Goal: Task Accomplishment & Management: Use online tool/utility

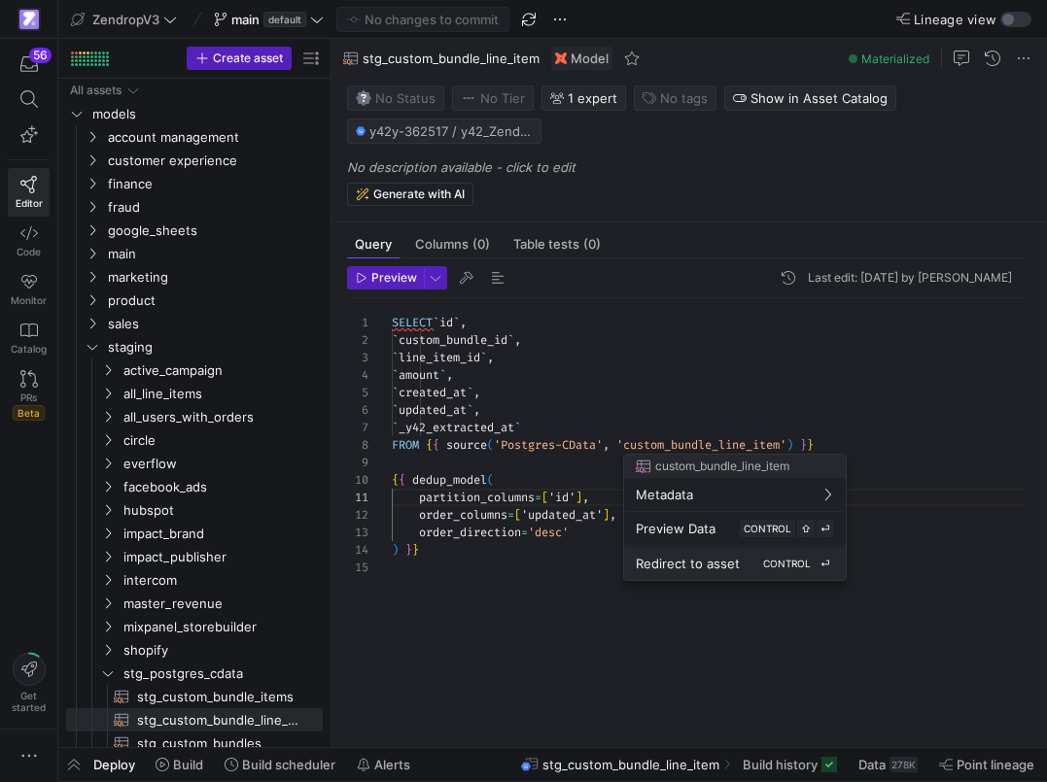
click at [666, 562] on span "Redirect to asset" at bounding box center [688, 564] width 104 height 16
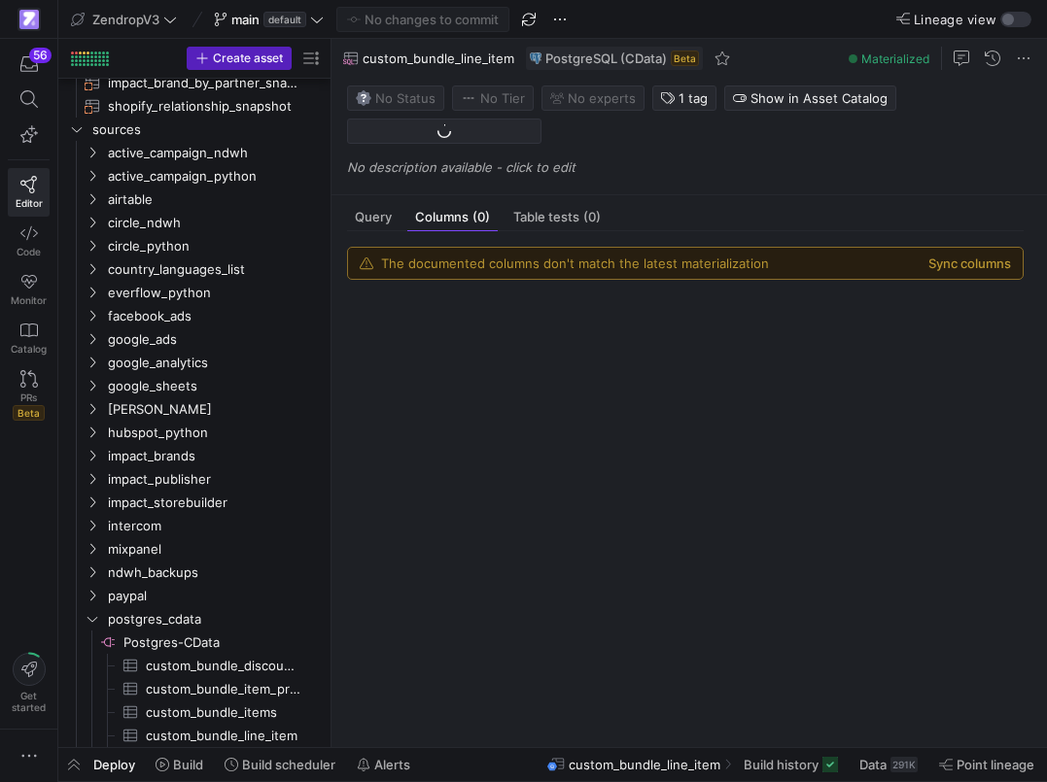
scroll to position [1757, 0]
click at [969, 272] on div "The documented columns don't match the latest materialization Sync columns" at bounding box center [685, 263] width 674 height 31
click at [976, 265] on button "Sync columns" at bounding box center [969, 264] width 83 height 16
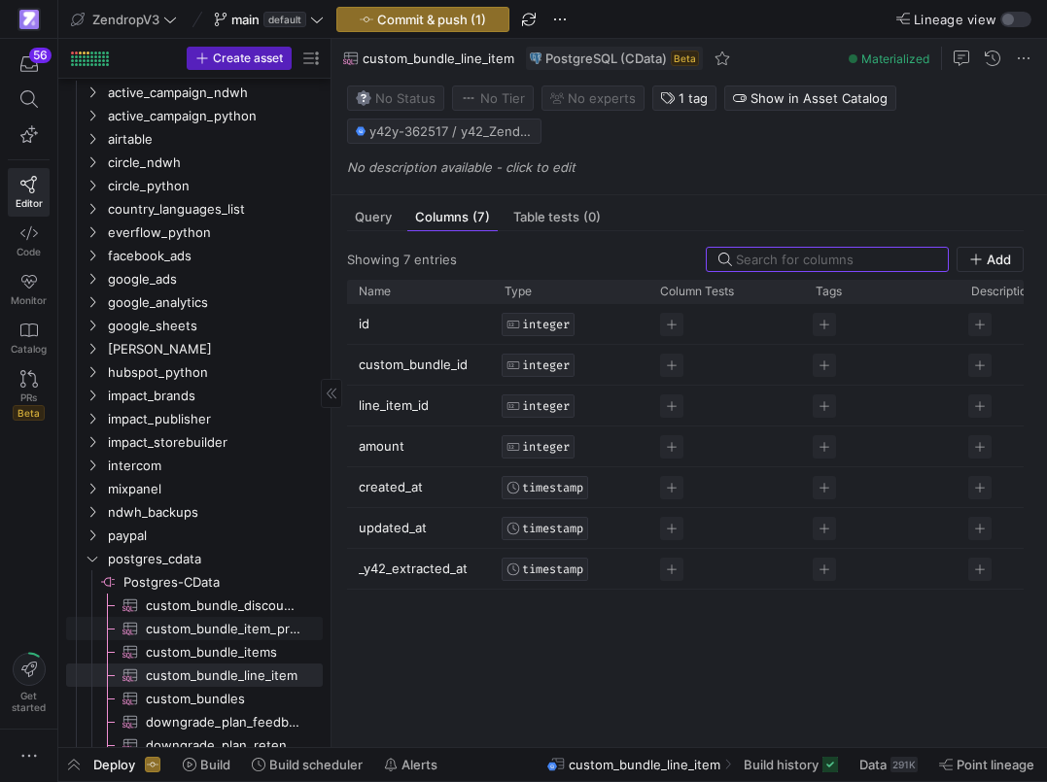
scroll to position [1819, 0]
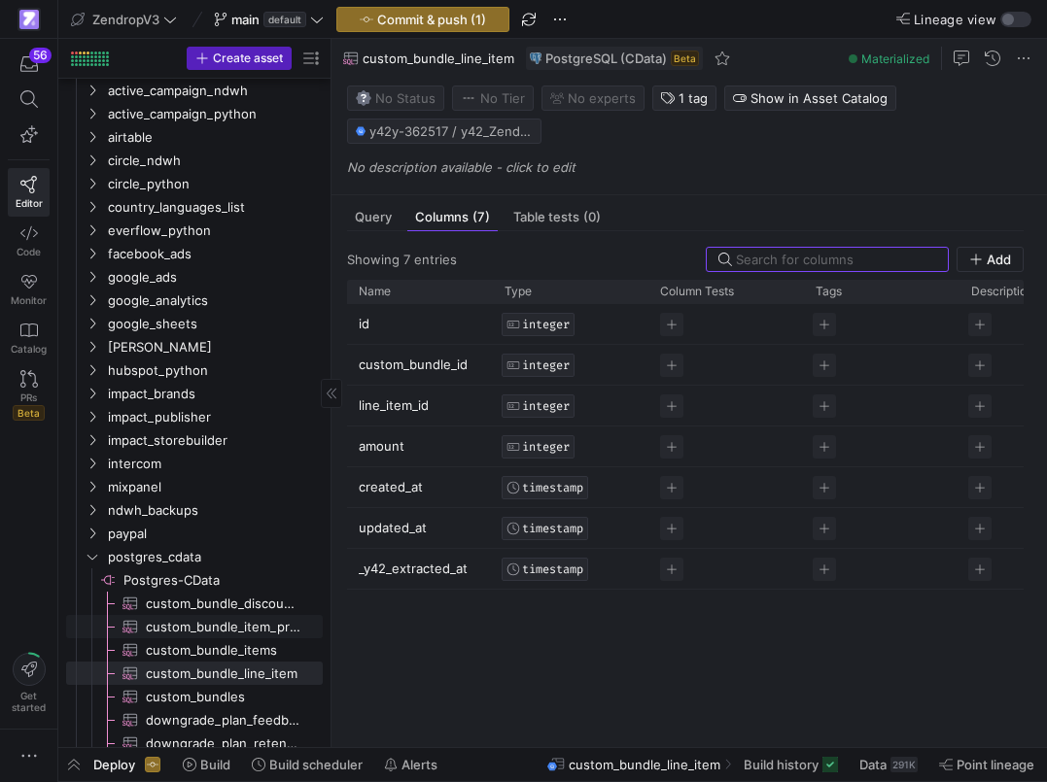
click at [228, 637] on link "custom_bundle_item_product_variants​​​​​​​​​" at bounding box center [194, 626] width 257 height 23
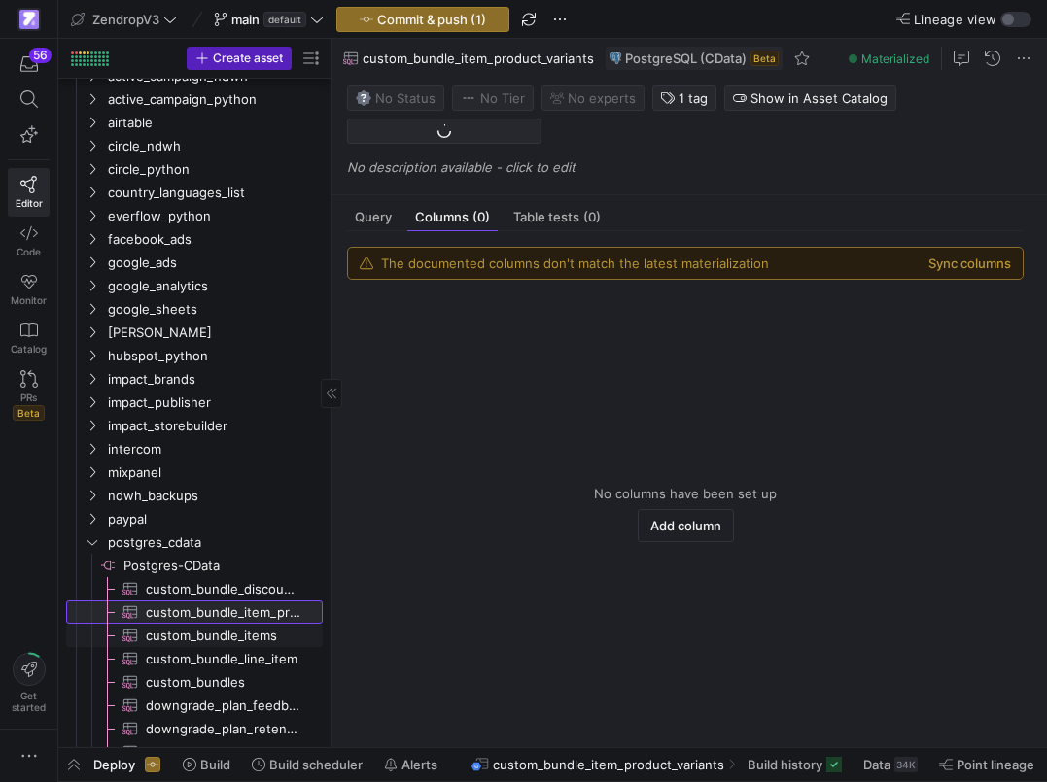
scroll to position [1835, 0]
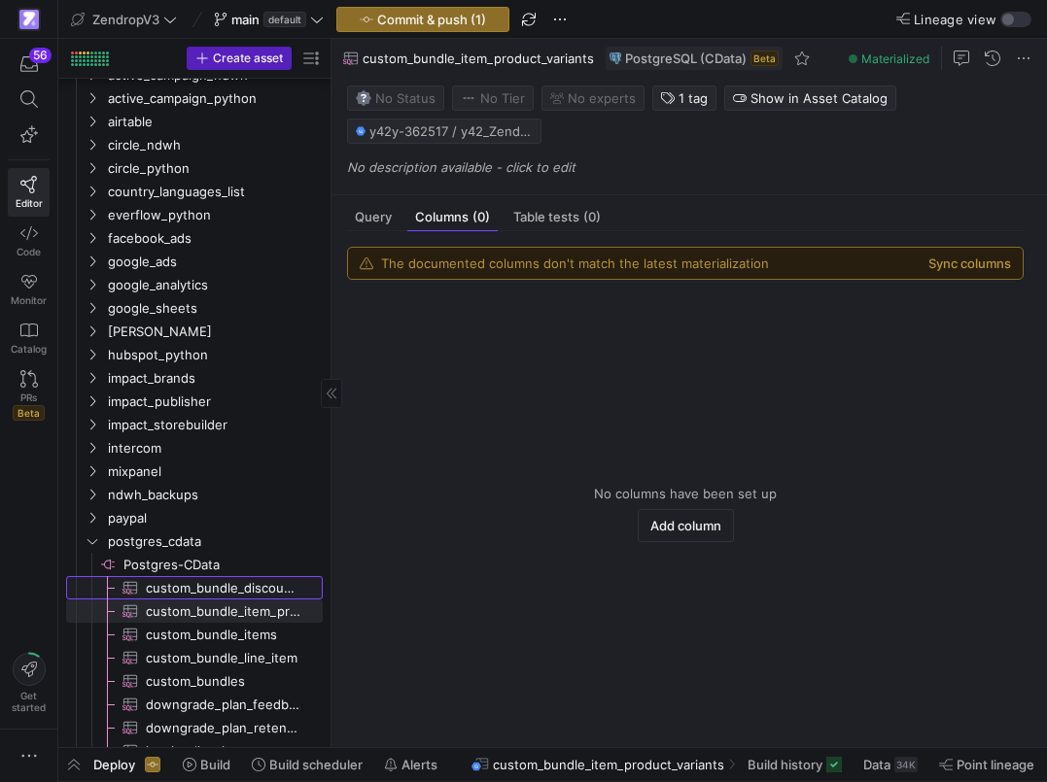
click at [264, 590] on span "custom_bundle_discounts​​​​​​​​​" at bounding box center [223, 588] width 155 height 22
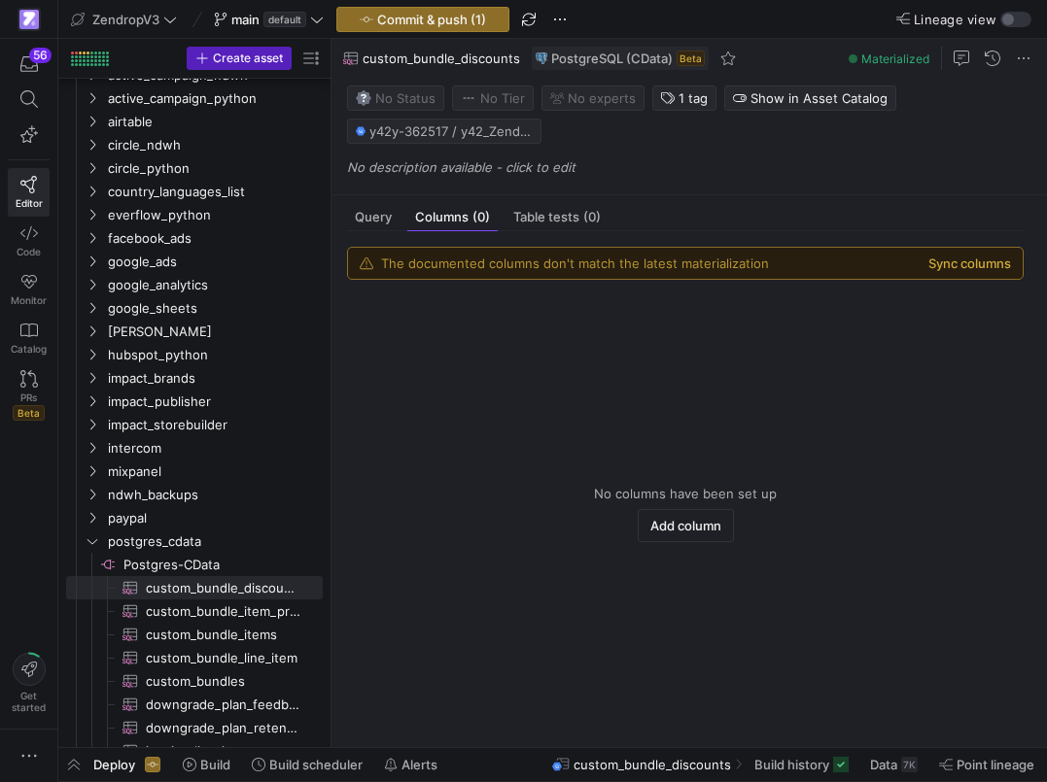
click at [979, 270] on button "Sync columns" at bounding box center [969, 264] width 83 height 16
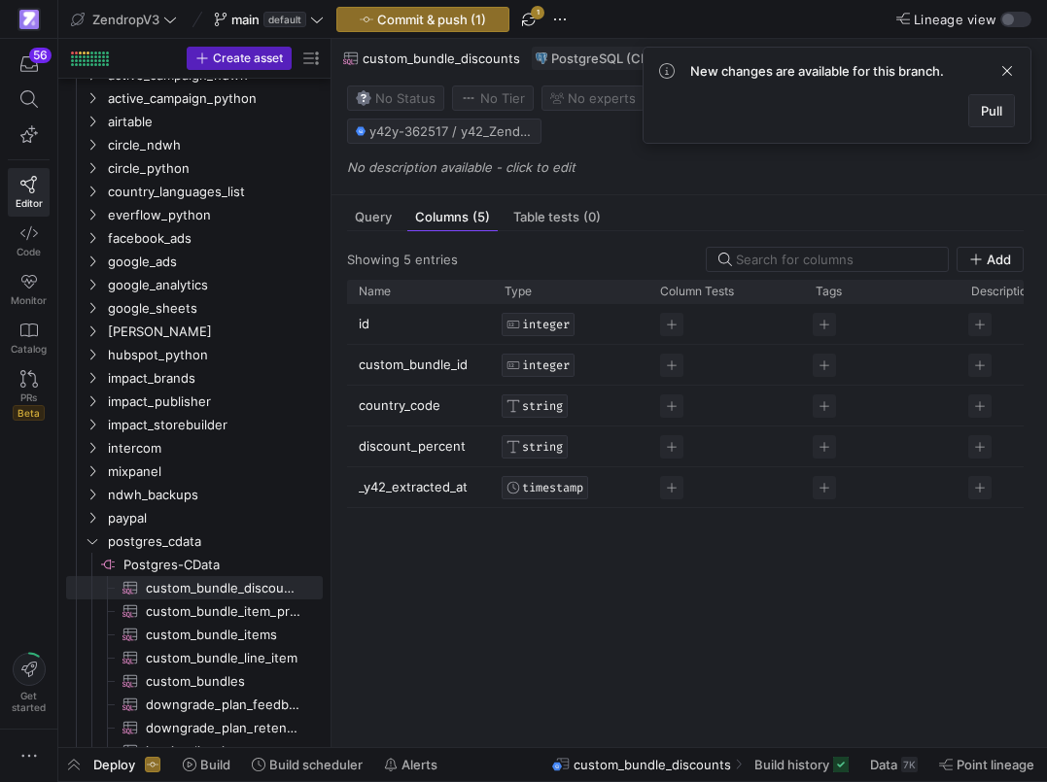
click at [986, 97] on span at bounding box center [991, 110] width 45 height 31
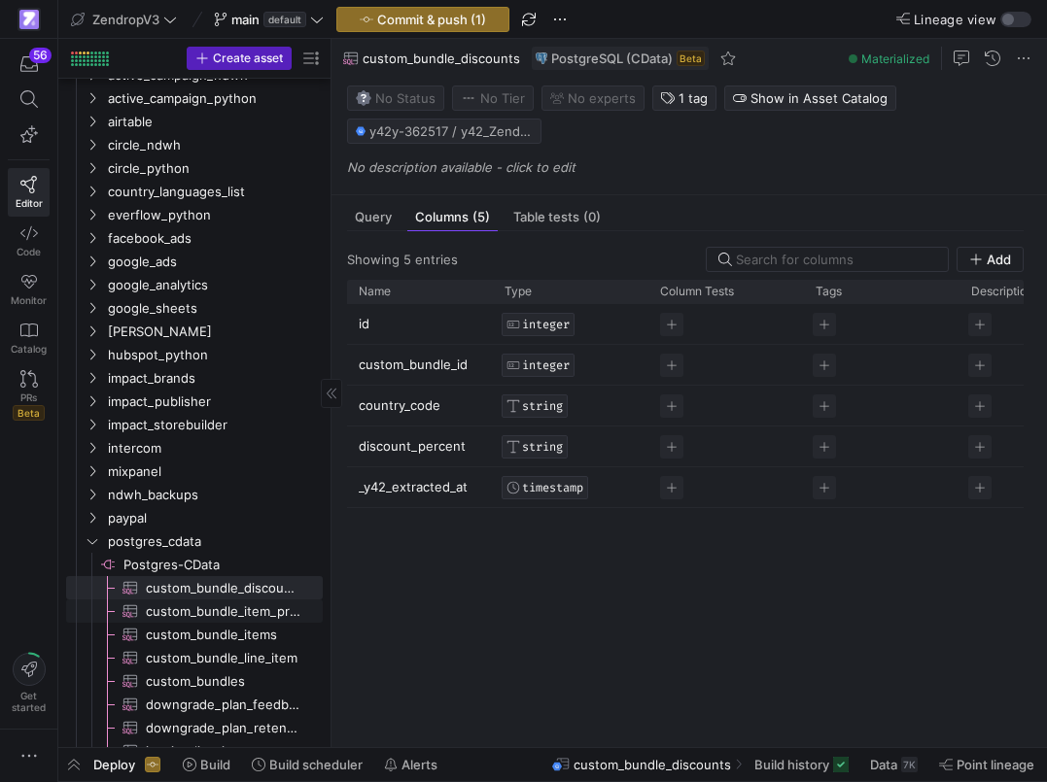
click at [230, 611] on span "custom_bundle_item_product_variants​​​​​​​​​" at bounding box center [223, 612] width 155 height 22
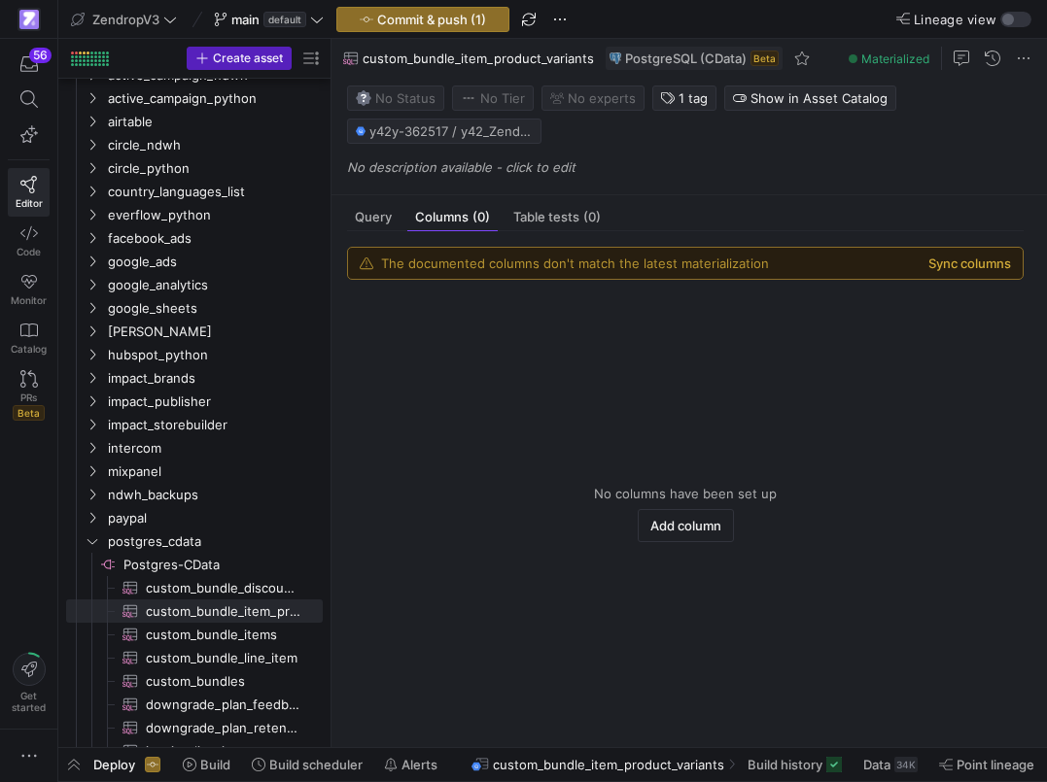
click at [1001, 269] on button "Sync columns" at bounding box center [969, 264] width 83 height 16
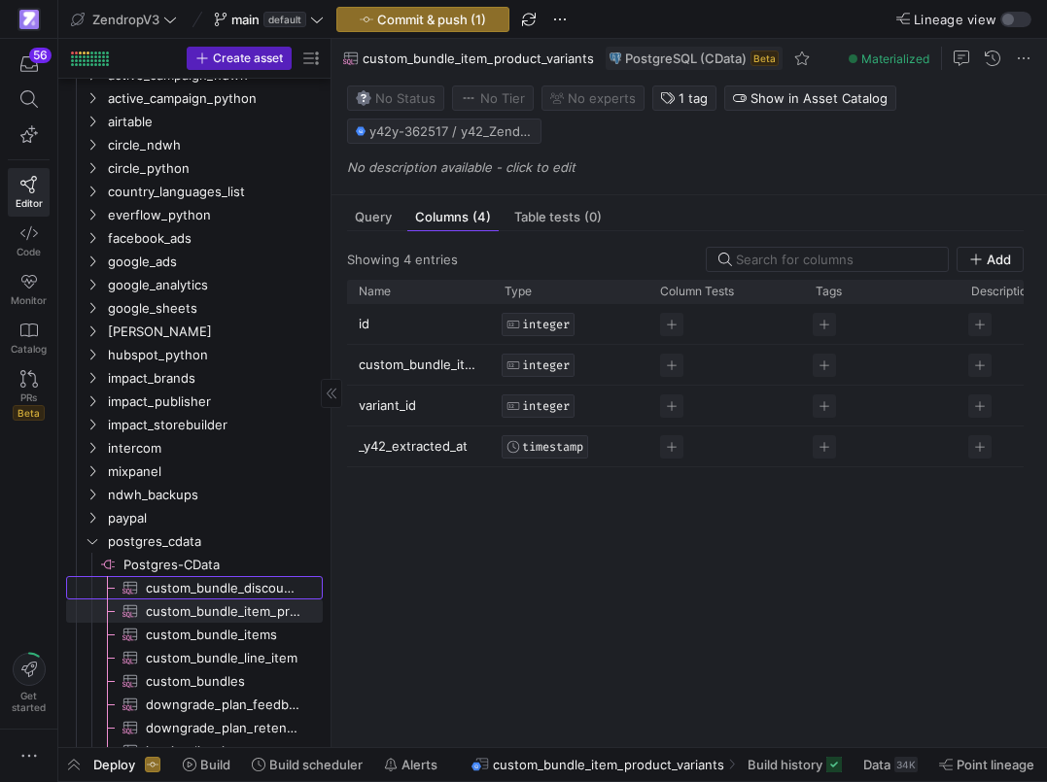
click at [254, 584] on span "custom_bundle_discounts​​​​​​​​​" at bounding box center [223, 588] width 155 height 22
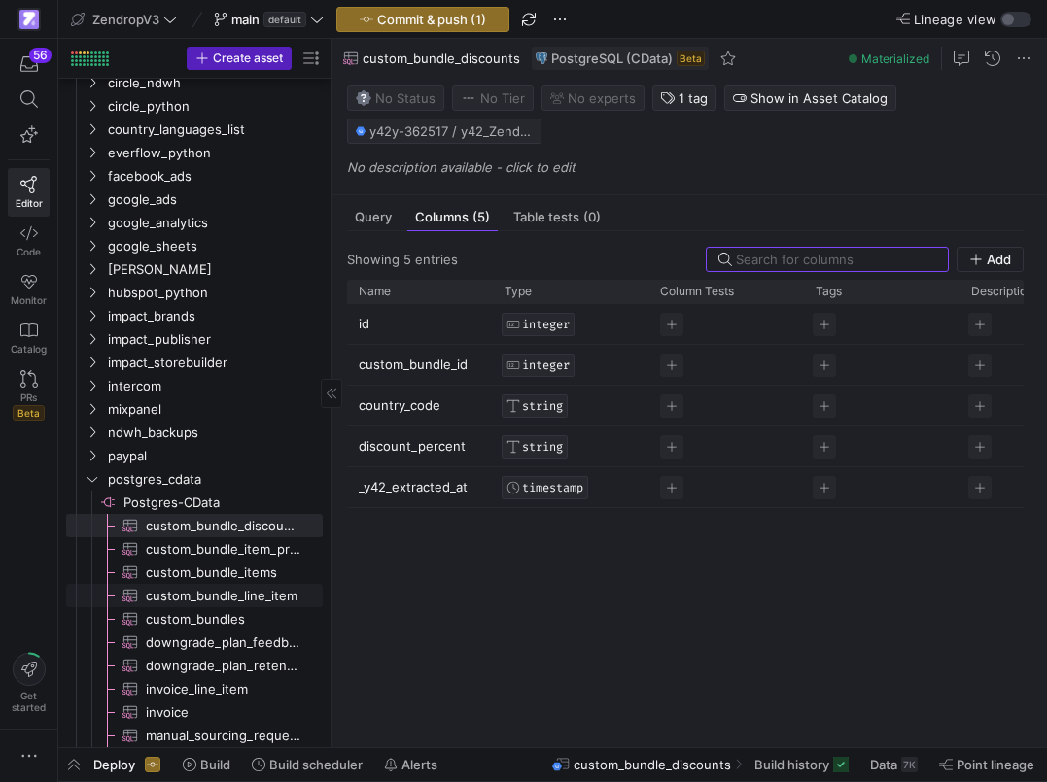
scroll to position [1909, 0]
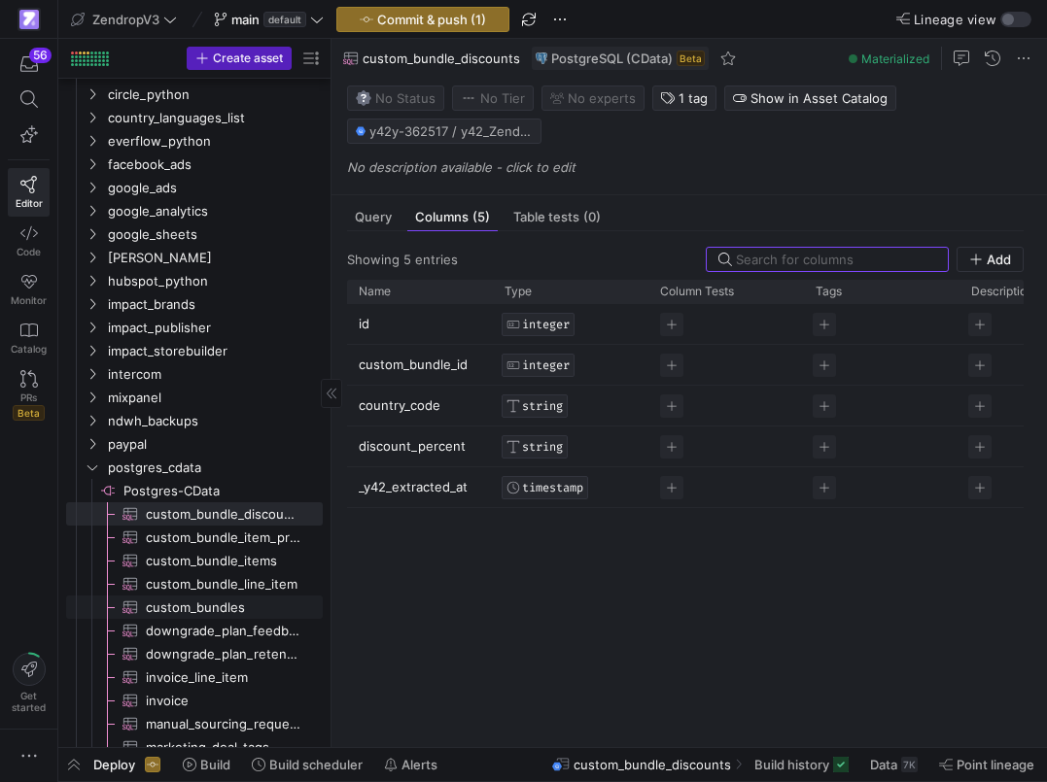
click at [263, 614] on span "custom_bundles​​​​​​​​​" at bounding box center [223, 608] width 155 height 22
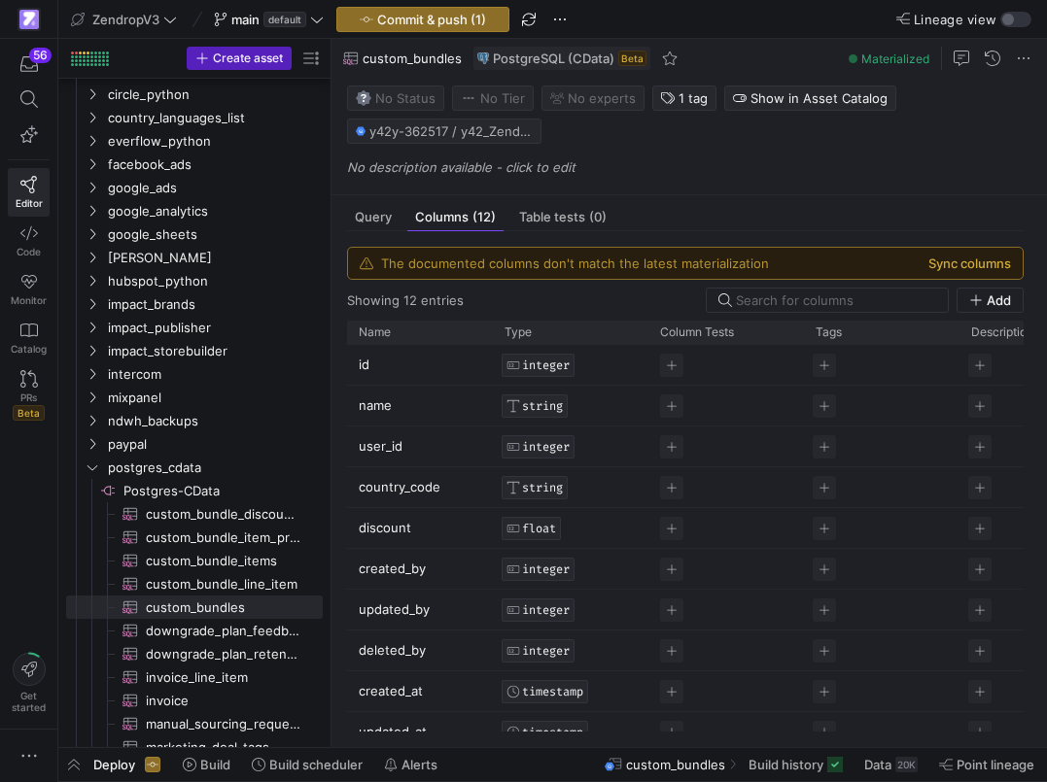
click at [1011, 259] on button "Sync columns" at bounding box center [969, 264] width 83 height 16
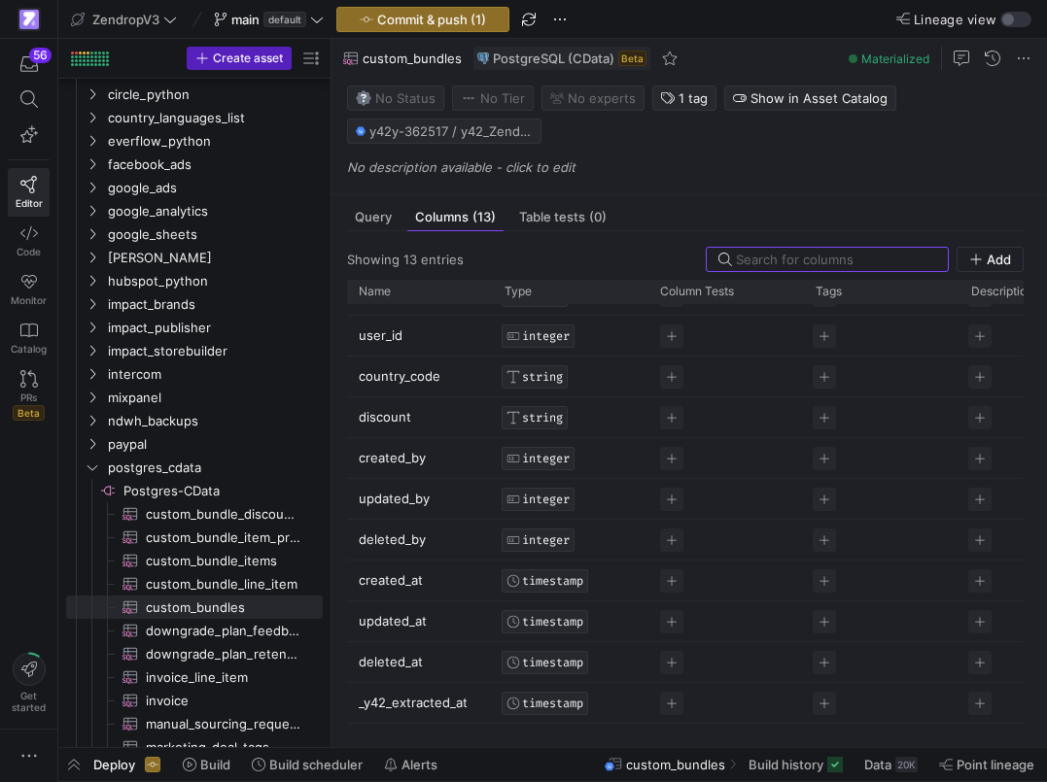
scroll to position [93, 0]
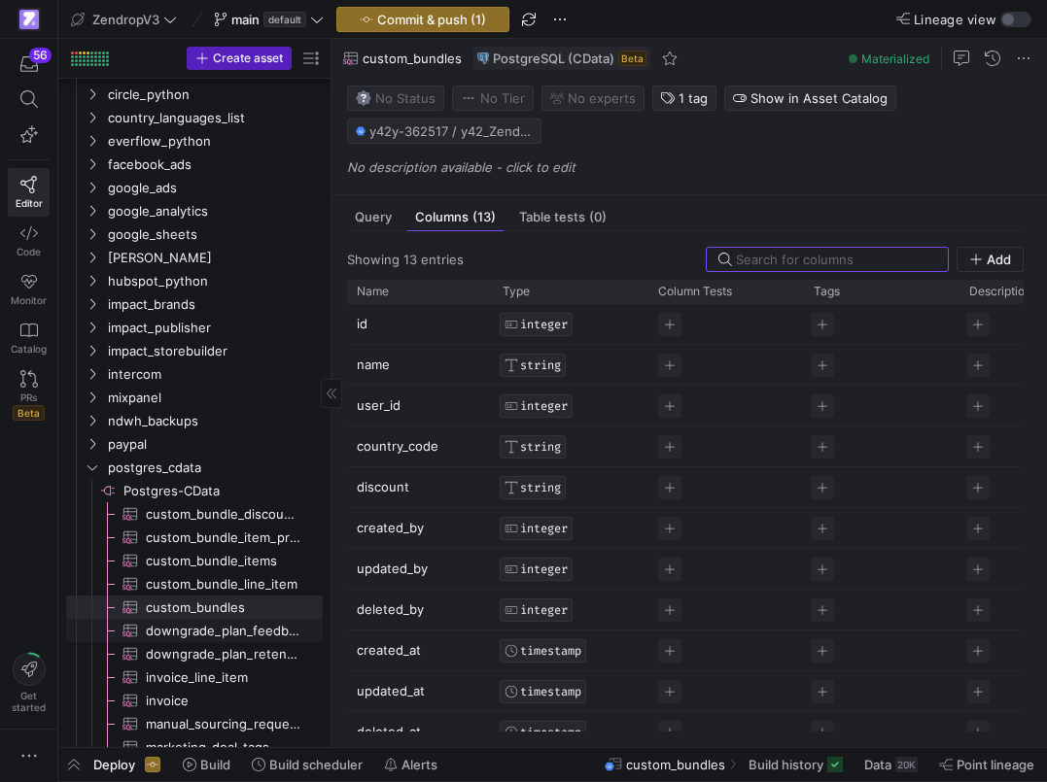
click at [179, 625] on span "downgrade_plan_feedback​​​​​​​​​" at bounding box center [223, 631] width 155 height 22
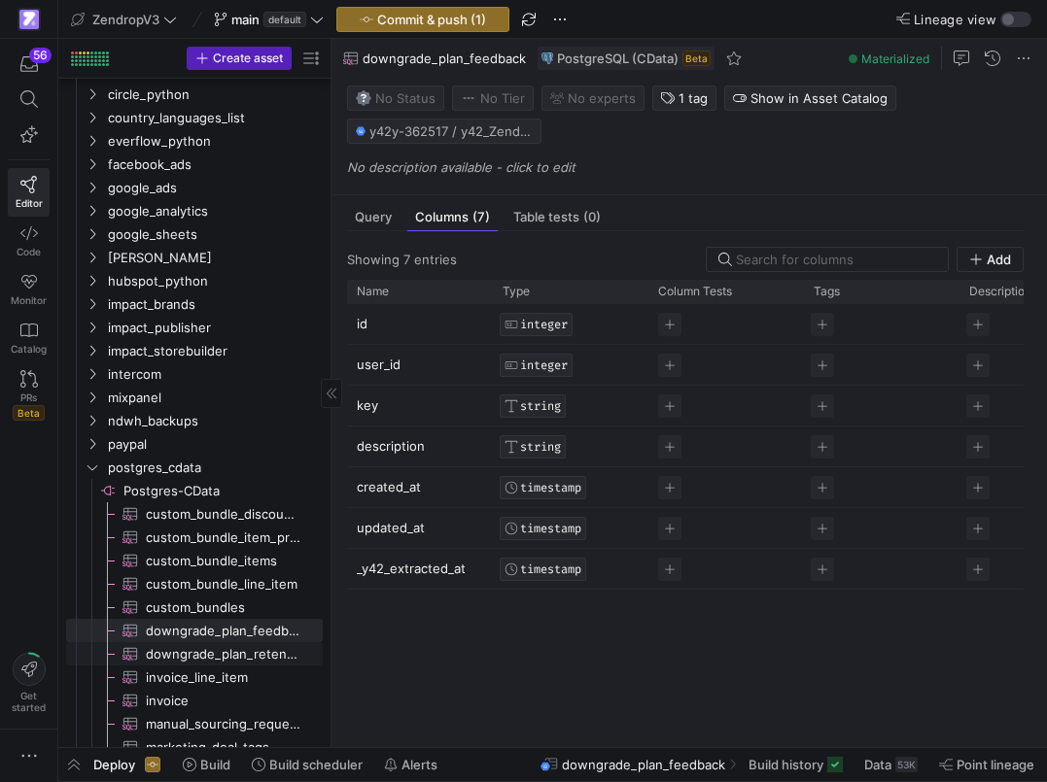
click at [184, 657] on span "downgrade_plan_retention_actions​​​​​​​​​" at bounding box center [223, 654] width 155 height 22
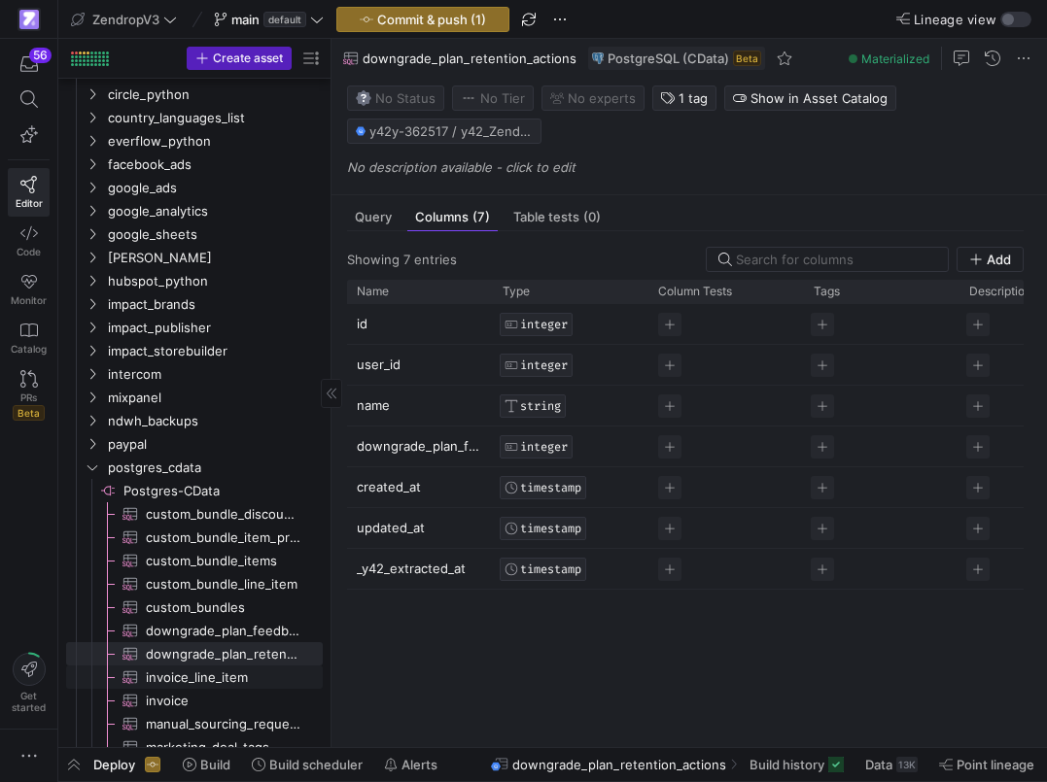
click at [177, 687] on span "invoice_line_item​​​​​​​​​" at bounding box center [223, 678] width 155 height 22
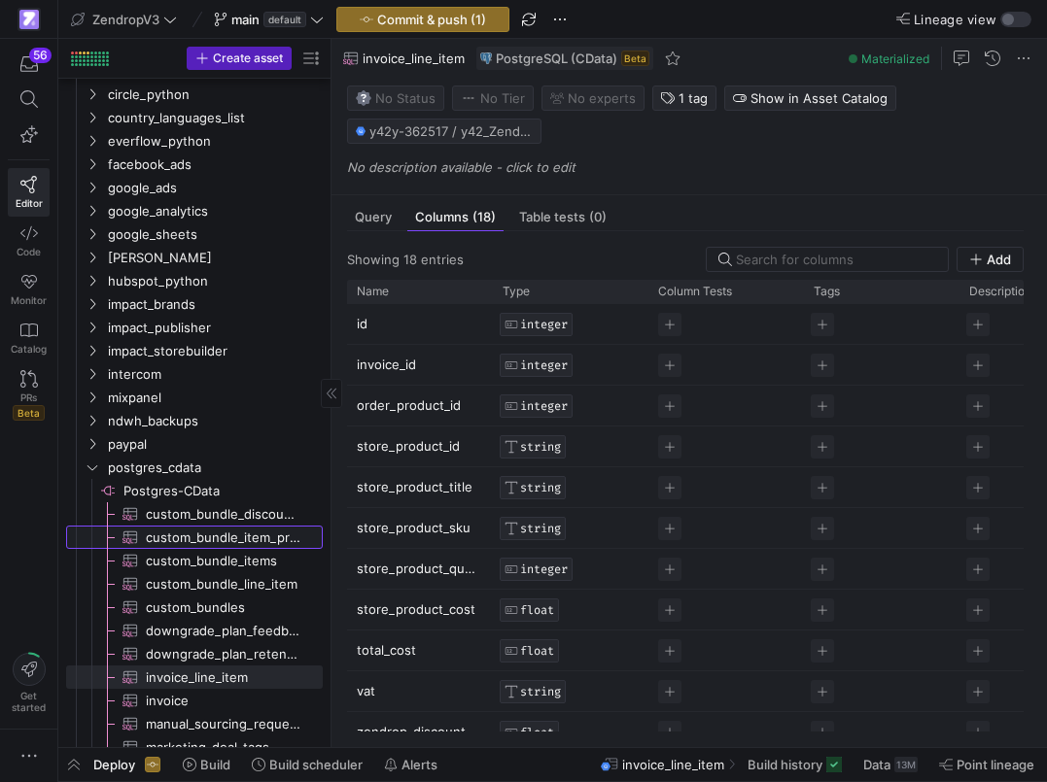
click at [277, 537] on span "custom_bundle_item_product_variants​​​​​​​​​" at bounding box center [223, 538] width 155 height 22
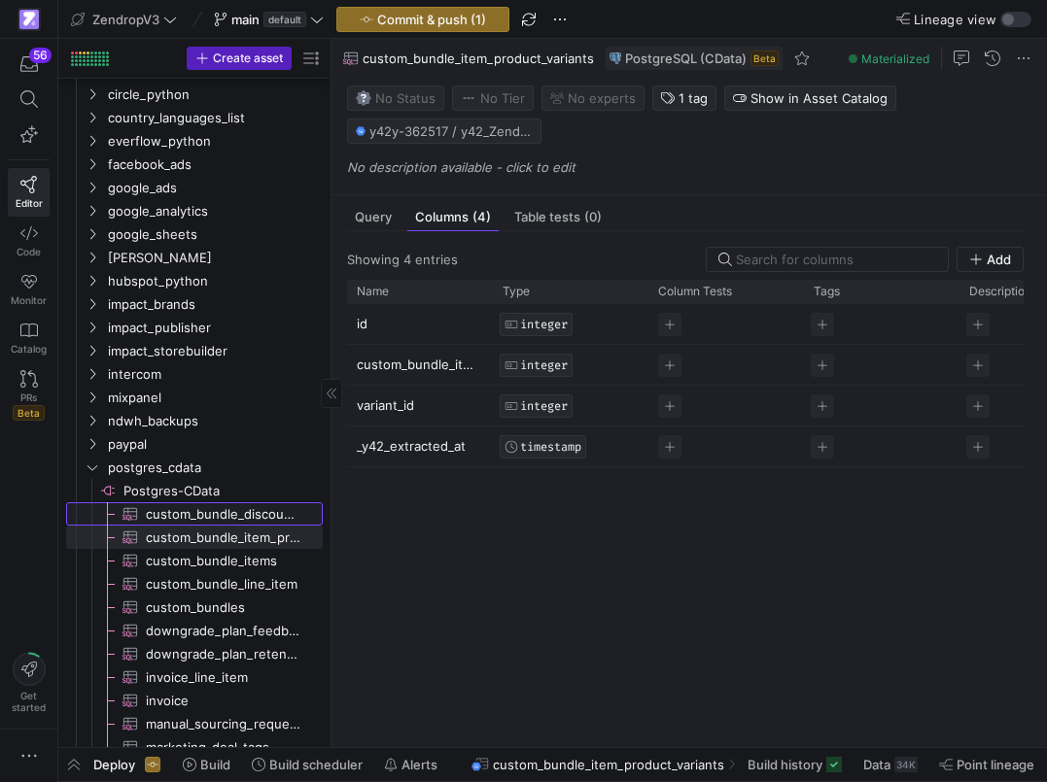
click at [219, 521] on span "custom_bundle_discounts​​​​​​​​​" at bounding box center [223, 514] width 155 height 22
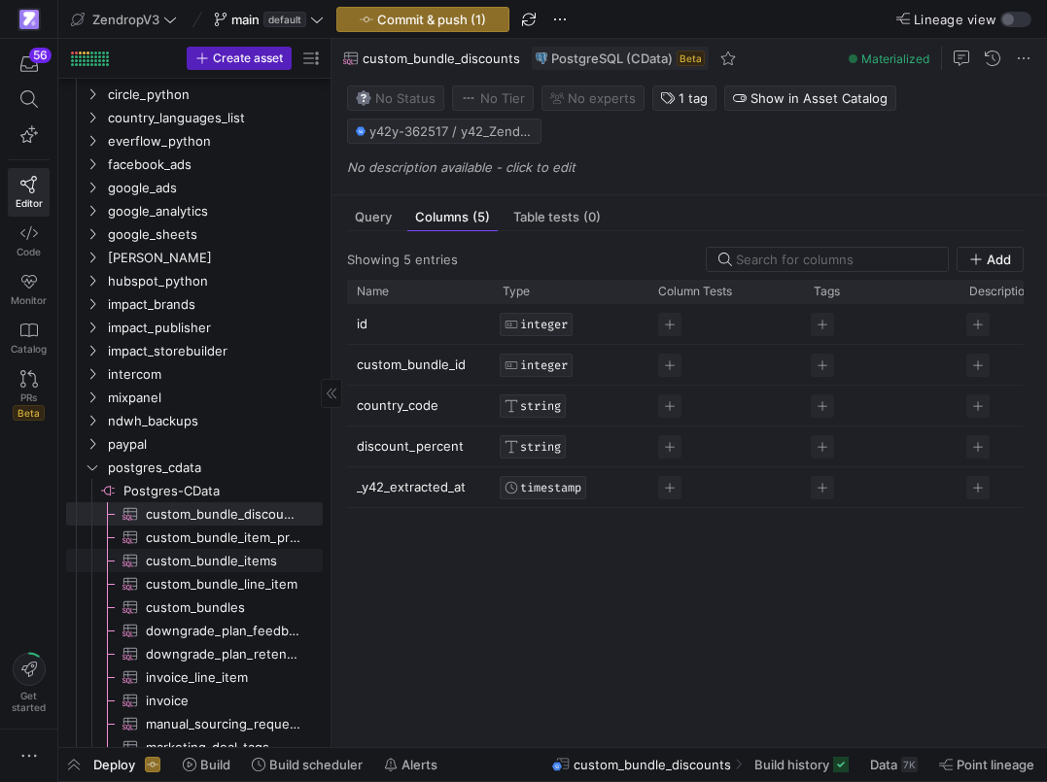
click at [265, 569] on span "custom_bundle_items​​​​​​​​​" at bounding box center [223, 561] width 155 height 22
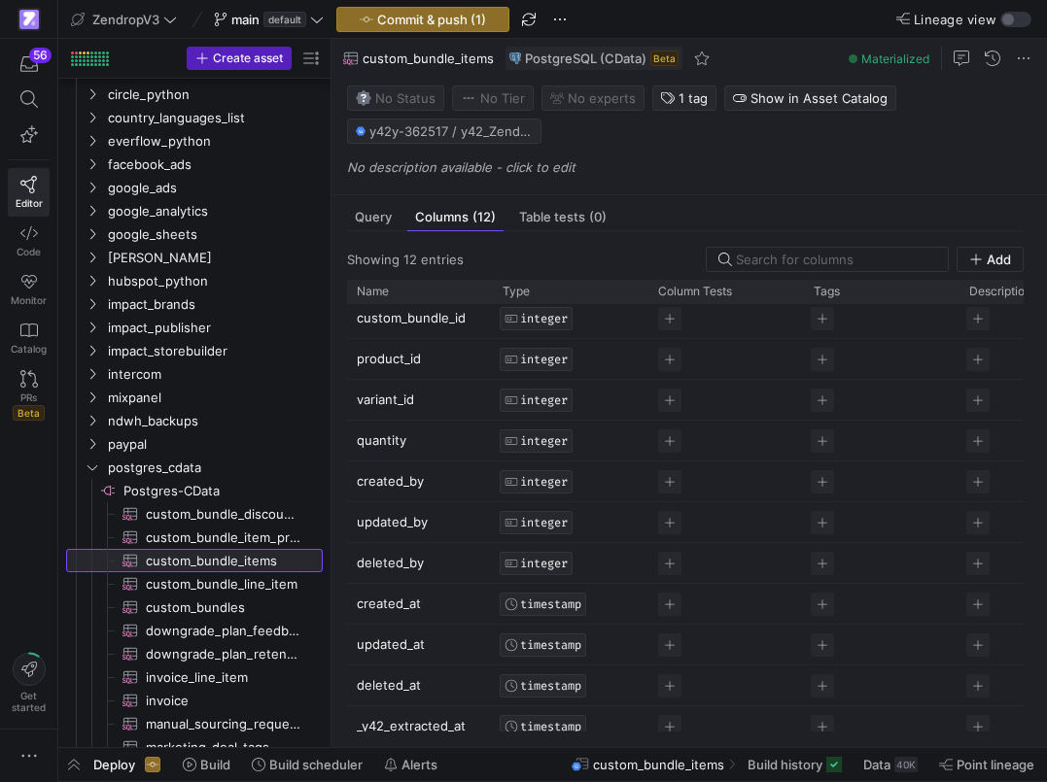
scroll to position [62, 0]
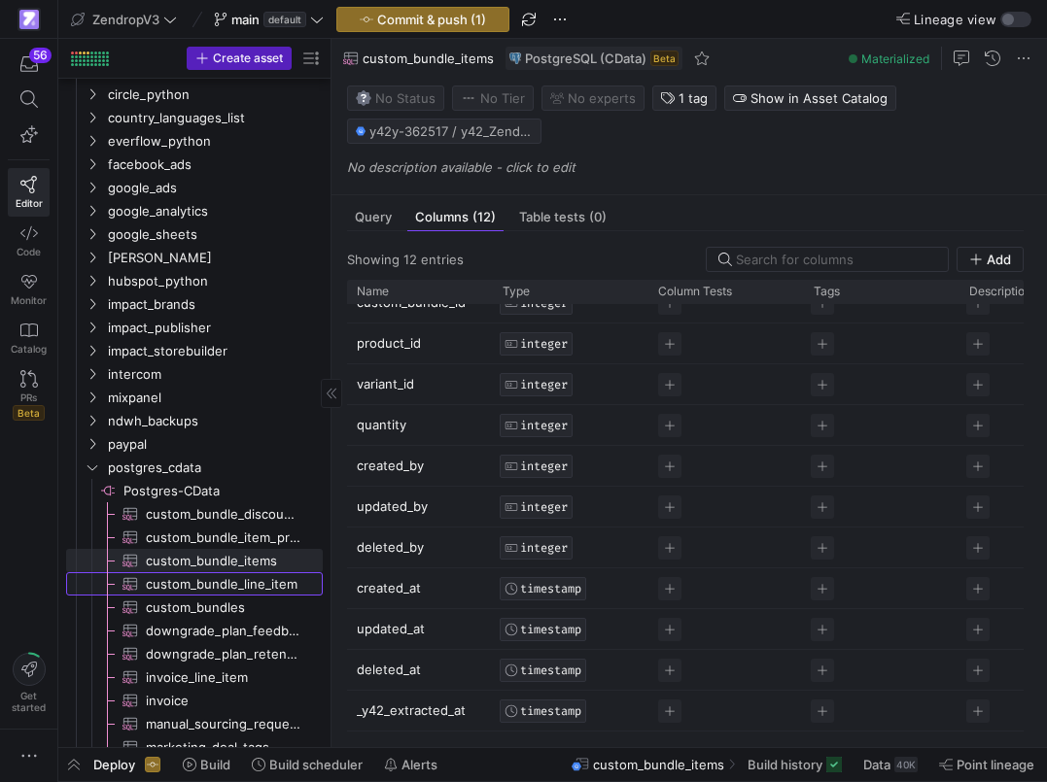
click at [266, 583] on span "custom_bundle_line_item​​​​​​​​​" at bounding box center [223, 584] width 155 height 22
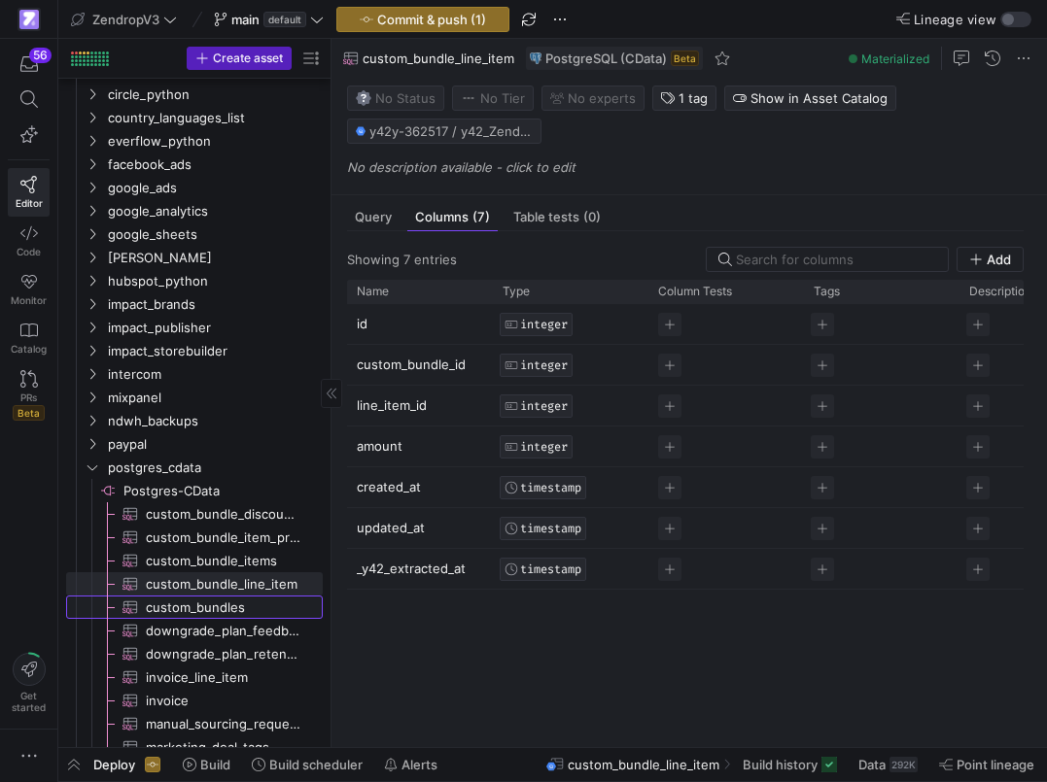
click at [288, 604] on span "custom_bundles​​​​​​​​​" at bounding box center [223, 608] width 155 height 22
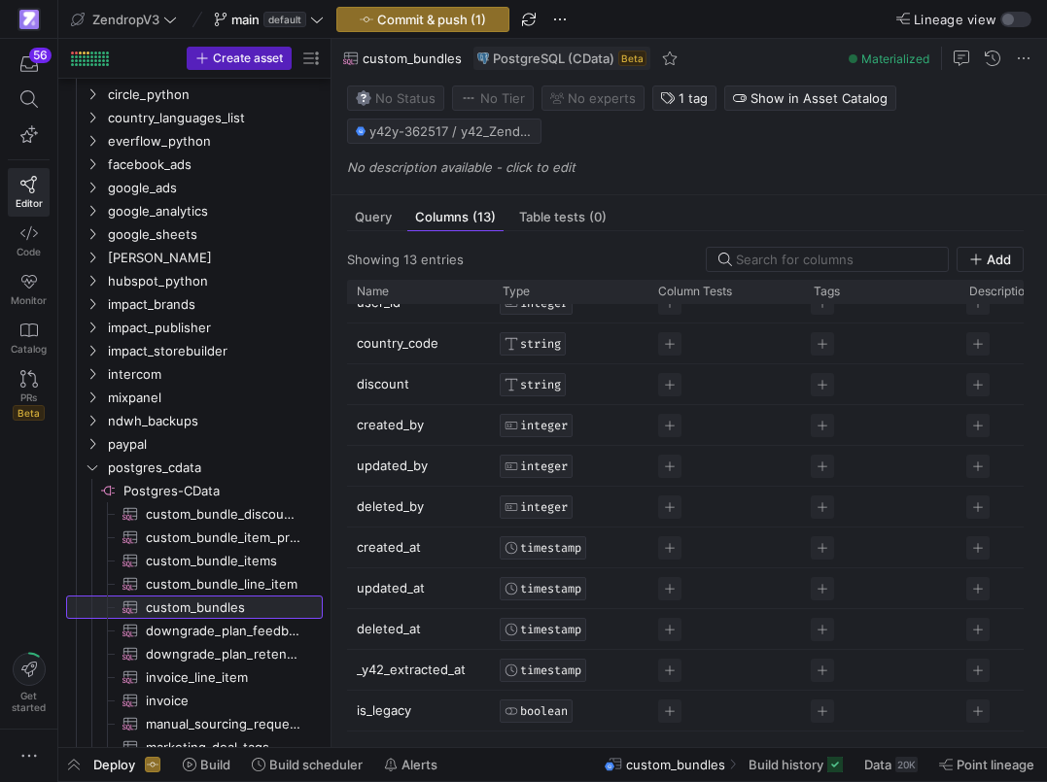
scroll to position [103, 0]
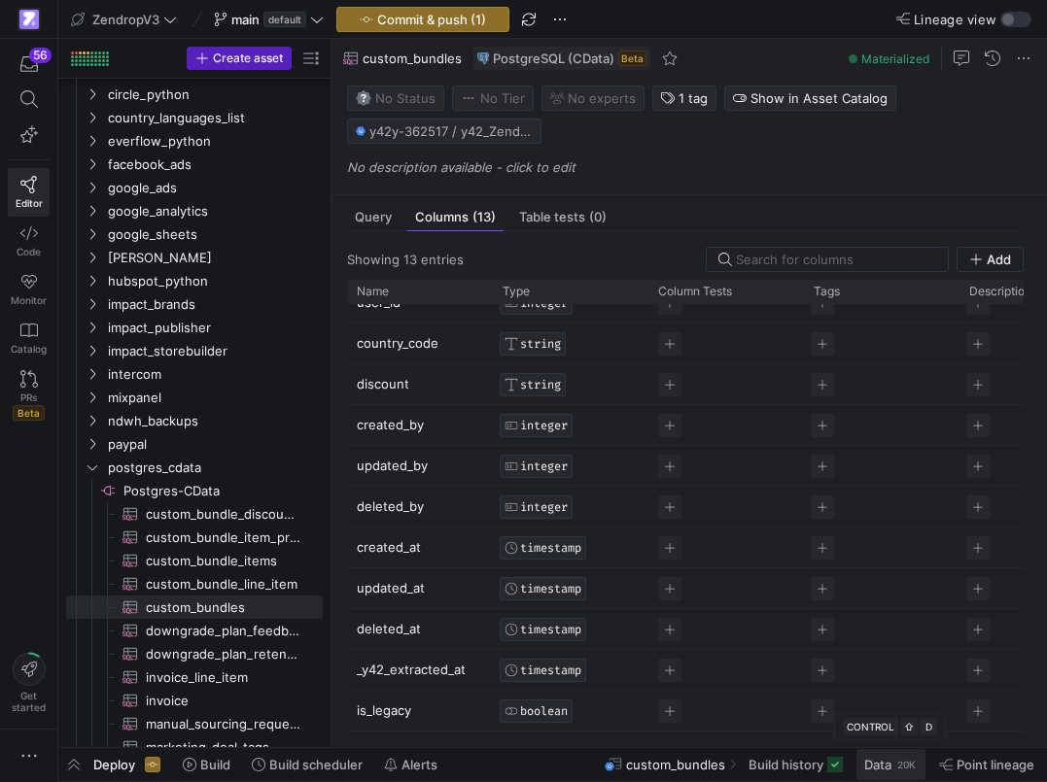
click at [876, 761] on span "Data" at bounding box center [877, 765] width 27 height 16
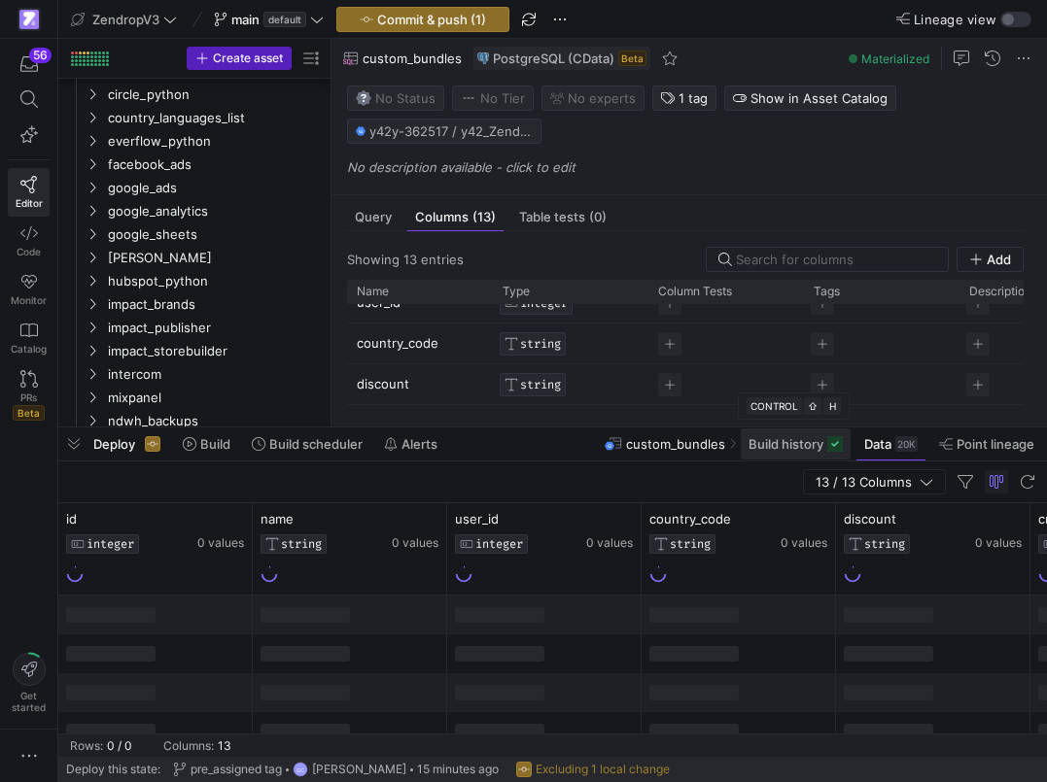
click at [787, 437] on span "Build history" at bounding box center [785, 444] width 75 height 16
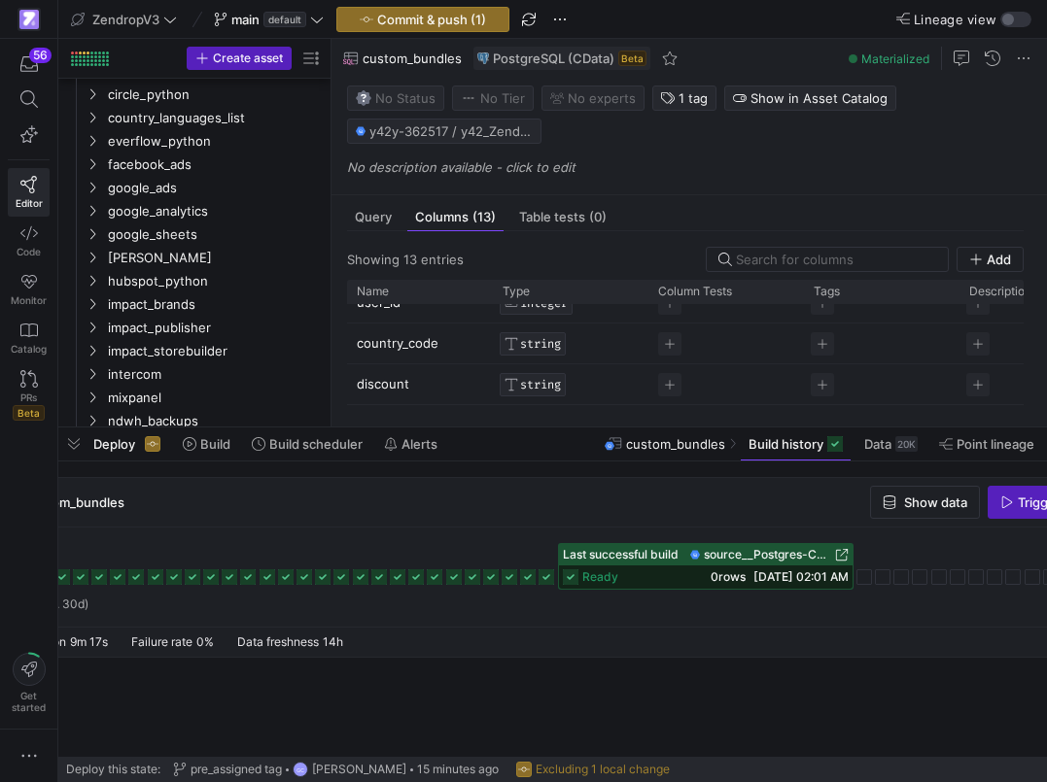
scroll to position [0, 132]
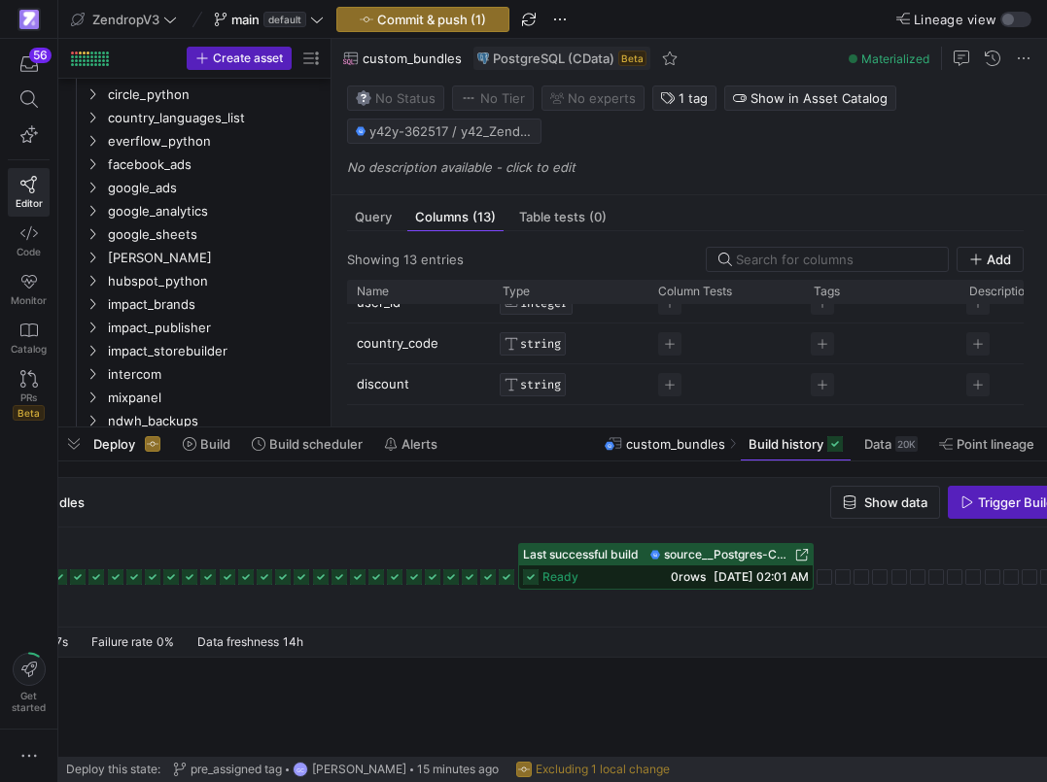
click at [442, 577] on div at bounding box center [525, 566] width 1135 height 47
click at [451, 580] on icon at bounding box center [451, 577] width 16 height 16
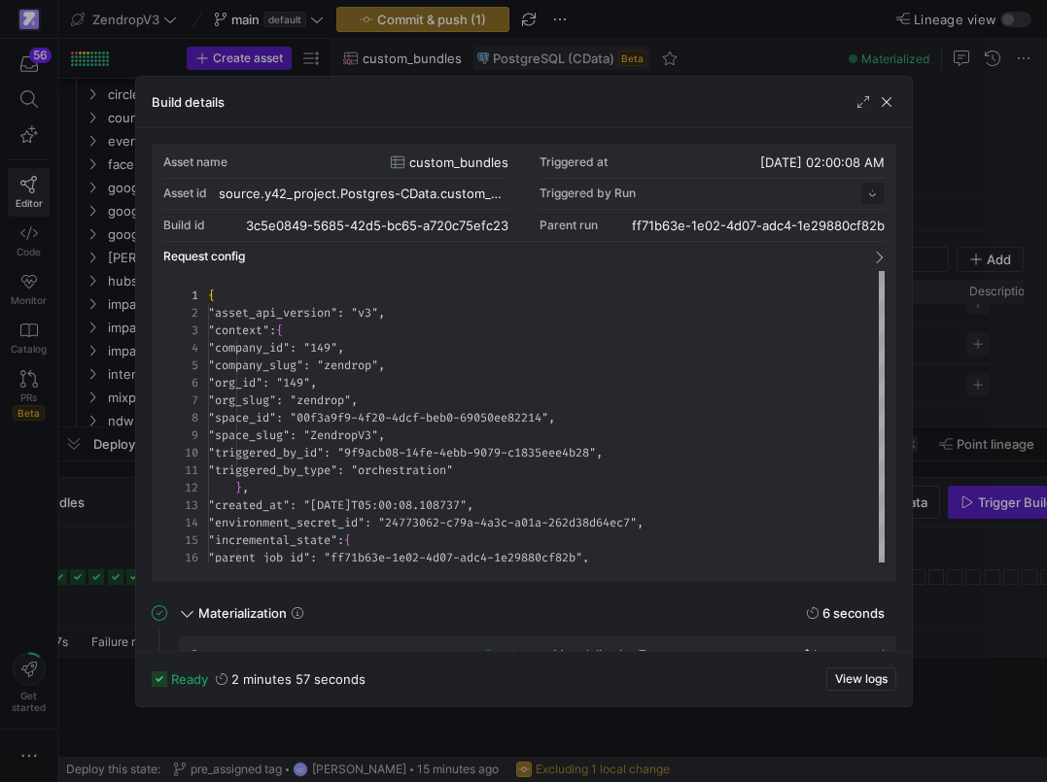
scroll to position [175, 0]
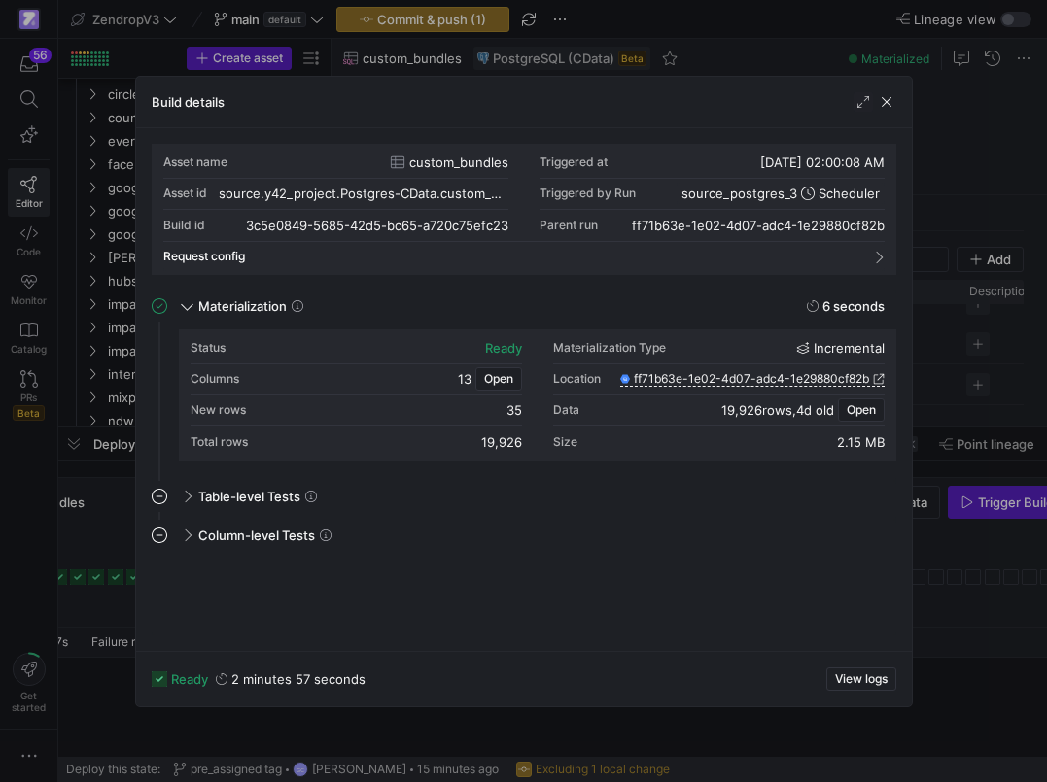
click at [102, 547] on div at bounding box center [523, 391] width 1047 height 782
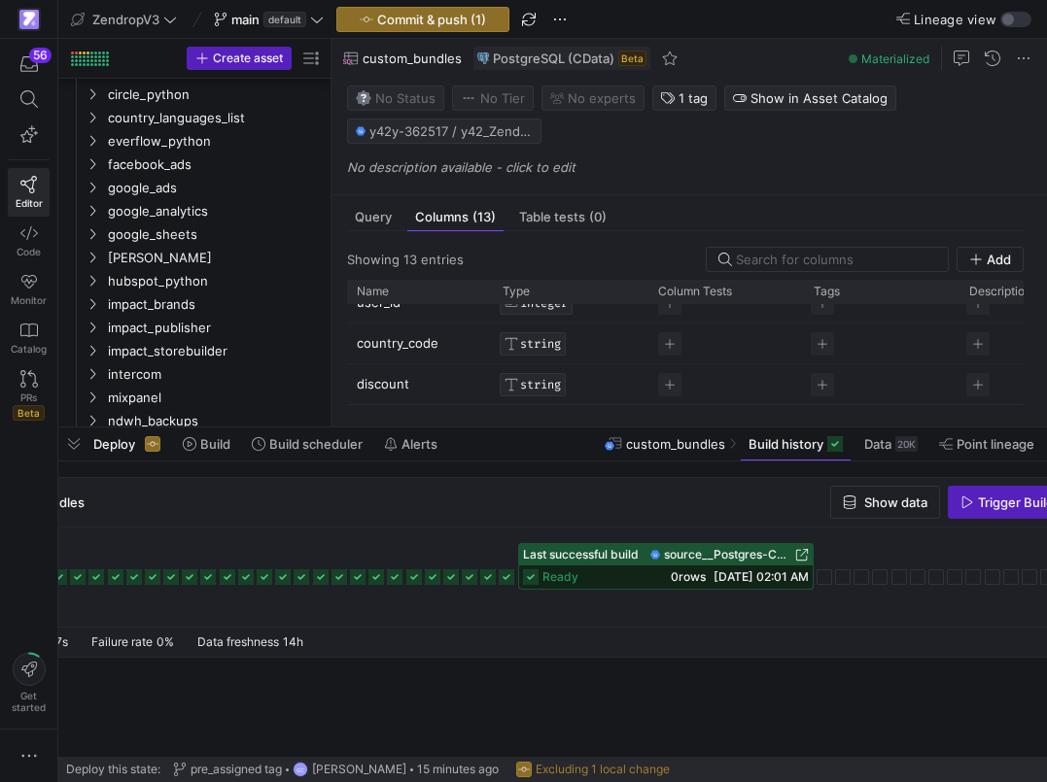
click at [729, 548] on span "source__Postgres-CData__custom_bundles" at bounding box center [727, 555] width 127 height 14
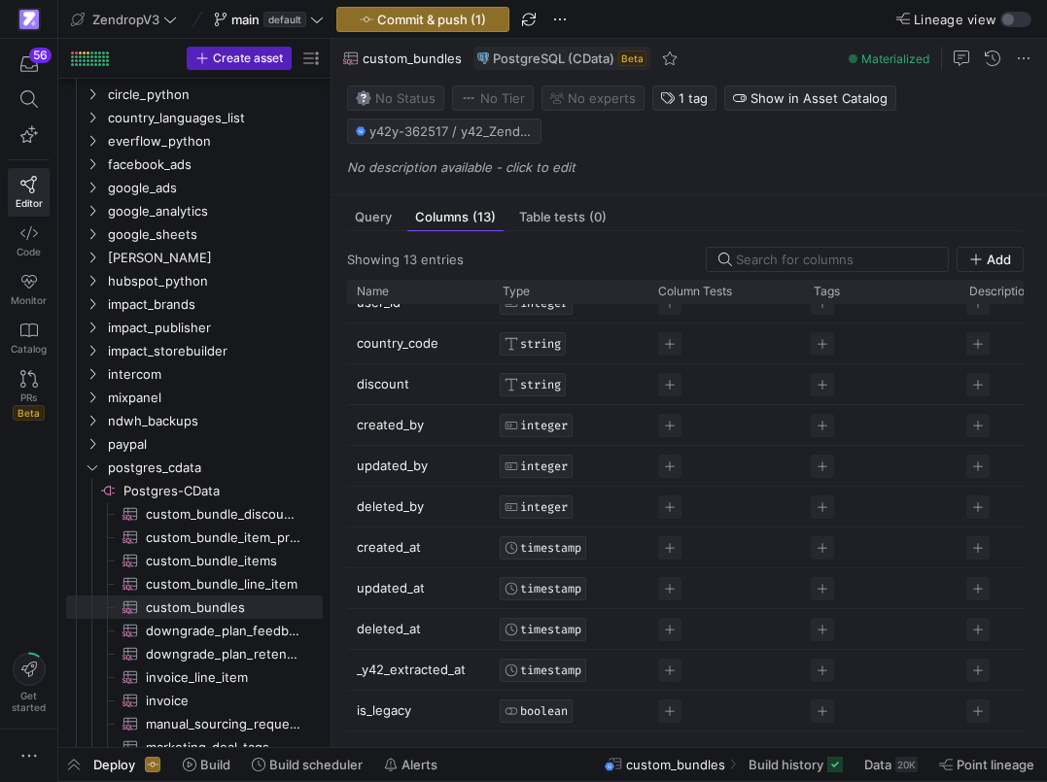
click at [647, 168] on p "No description available - click to edit" at bounding box center [693, 167] width 692 height 16
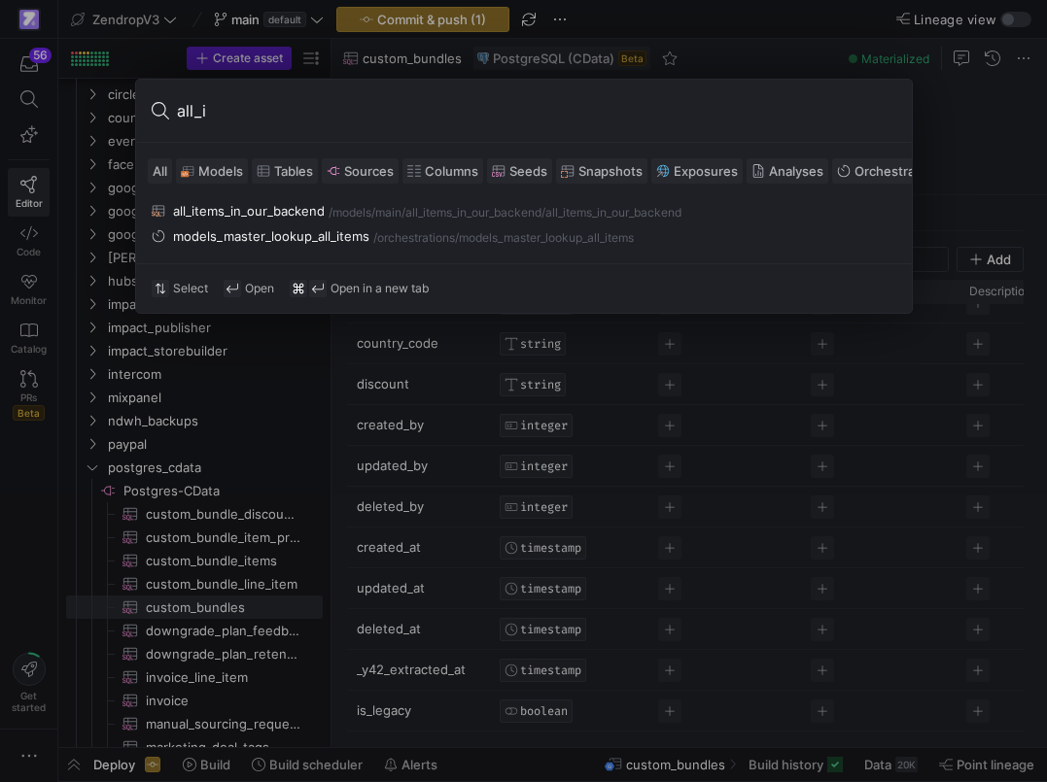
type input "all_it"
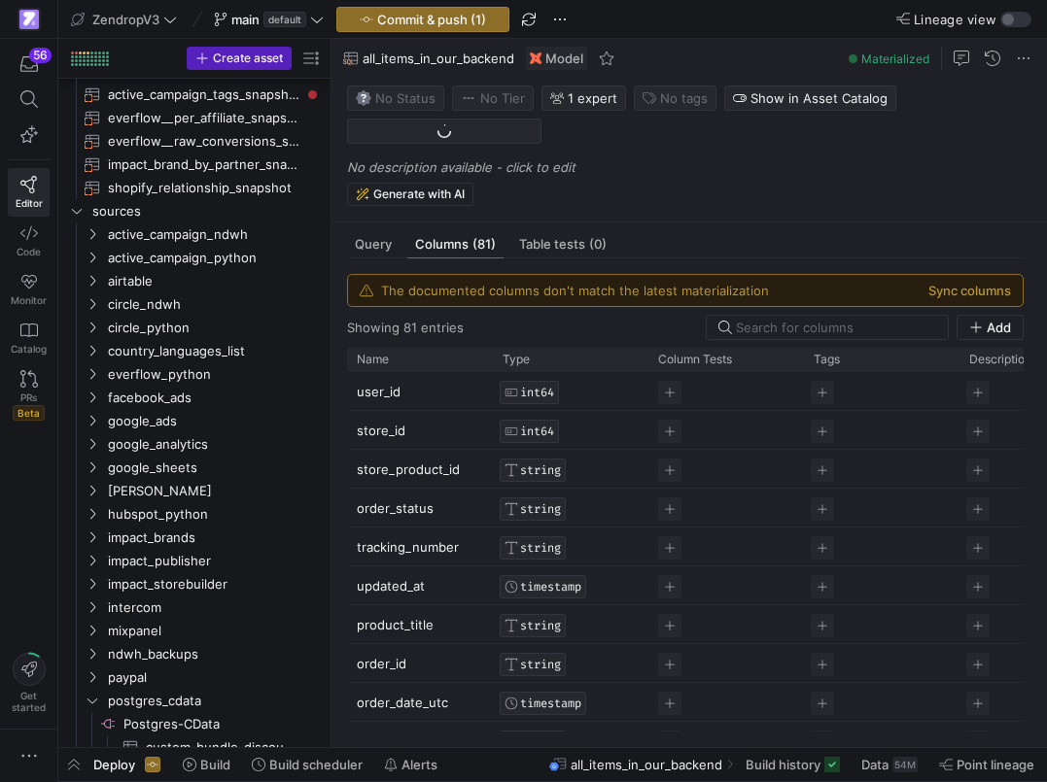
scroll to position [210, 0]
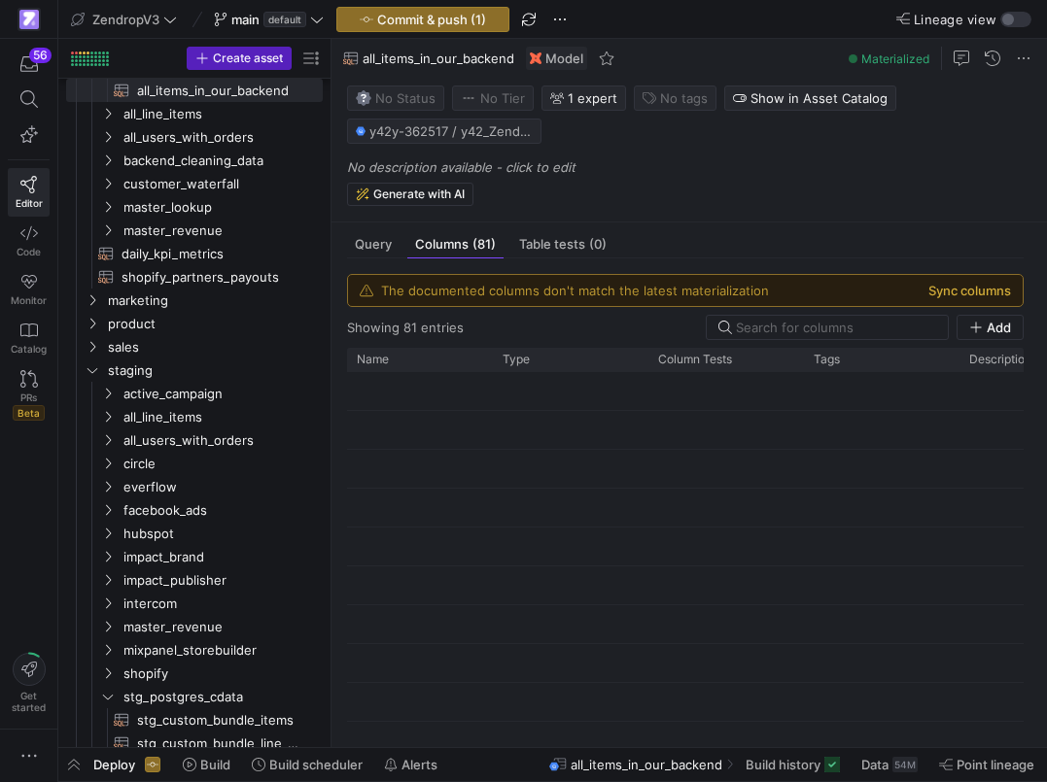
click at [953, 292] on button "Sync columns" at bounding box center [969, 291] width 83 height 16
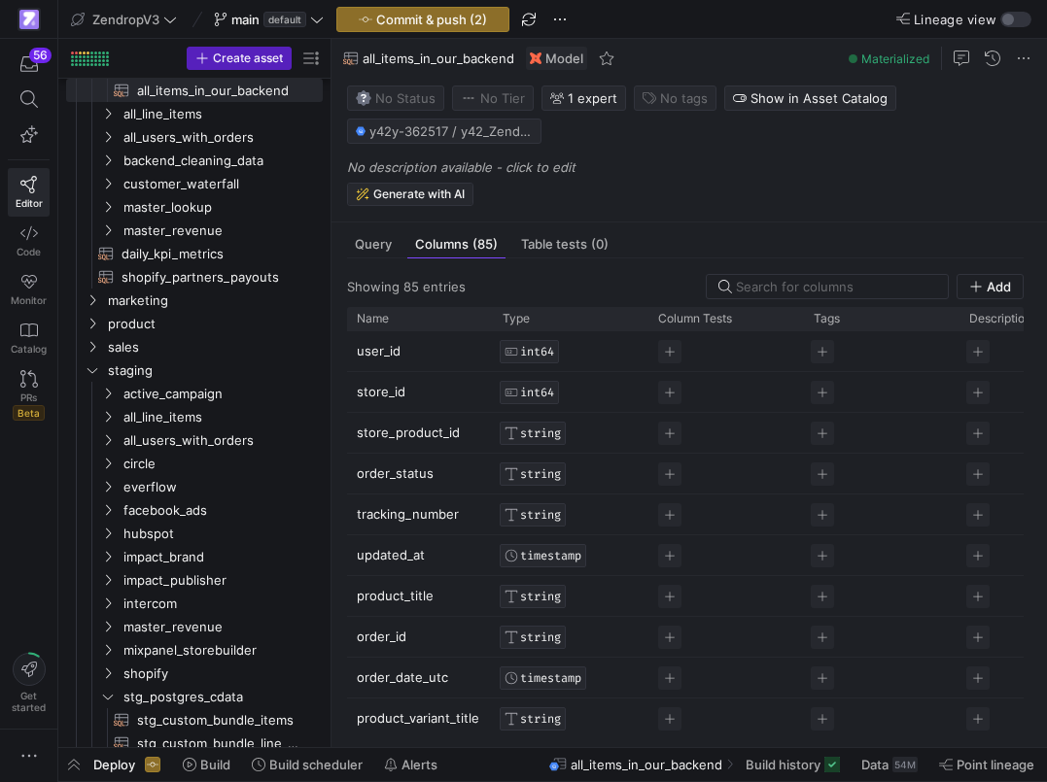
click at [450, 193] on span "Generate with AI" at bounding box center [418, 195] width 91 height 14
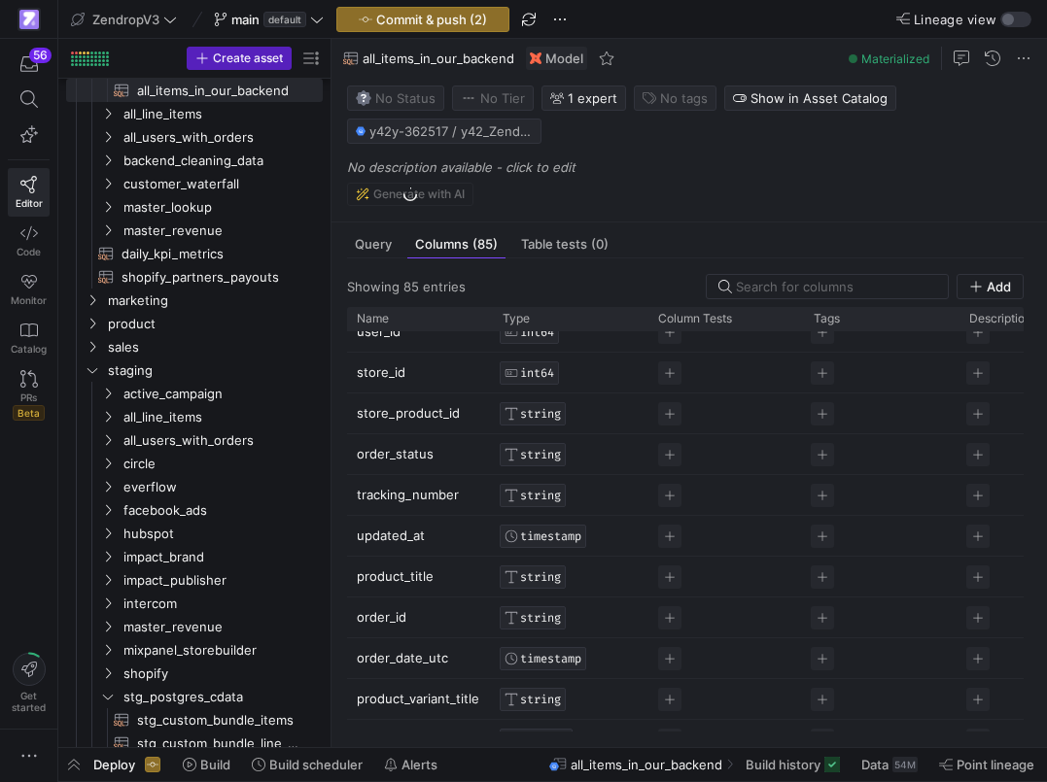
scroll to position [14, 0]
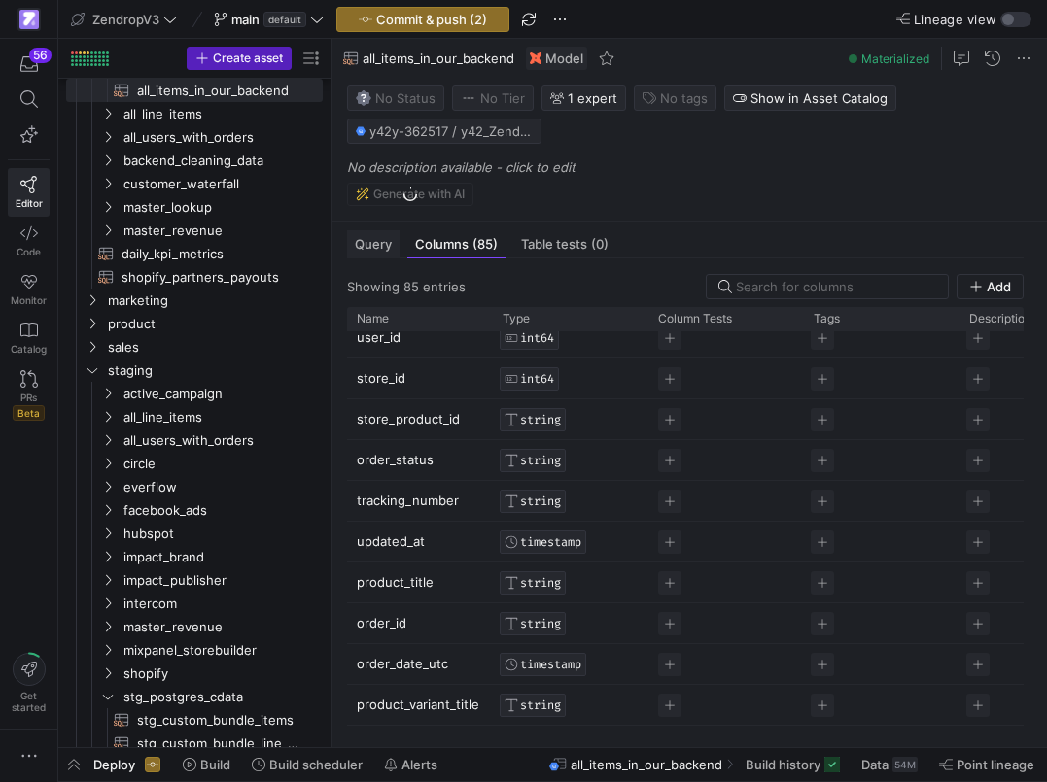
click at [376, 236] on div "Query" at bounding box center [373, 244] width 52 height 28
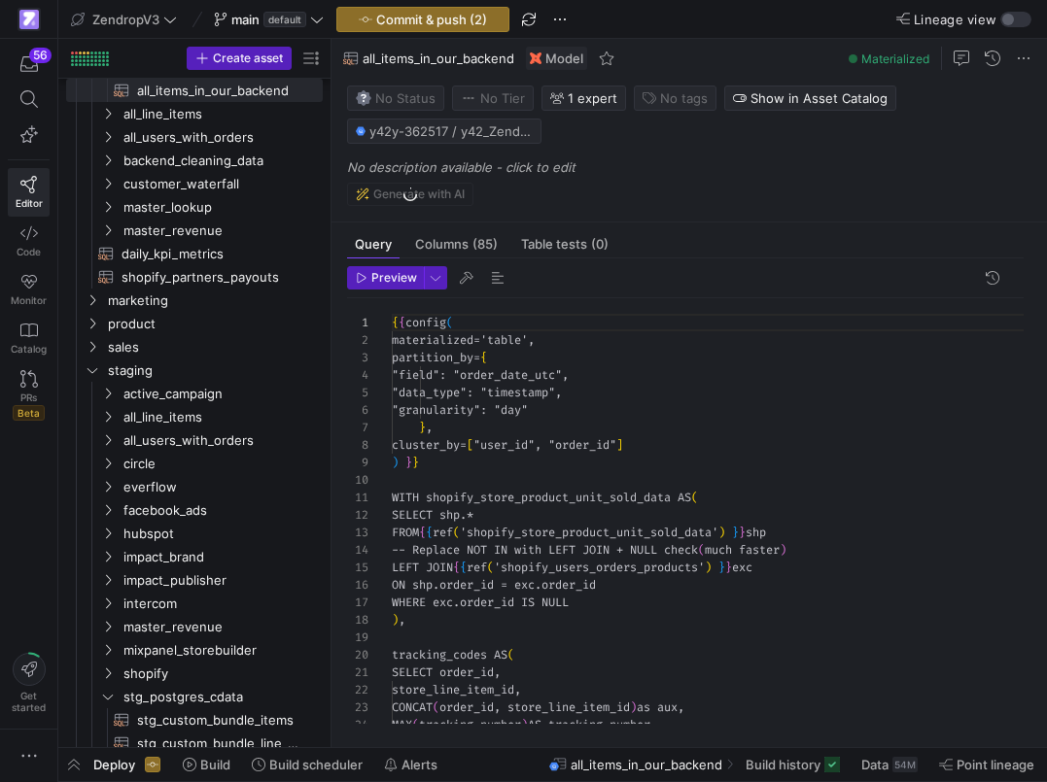
scroll to position [175, 0]
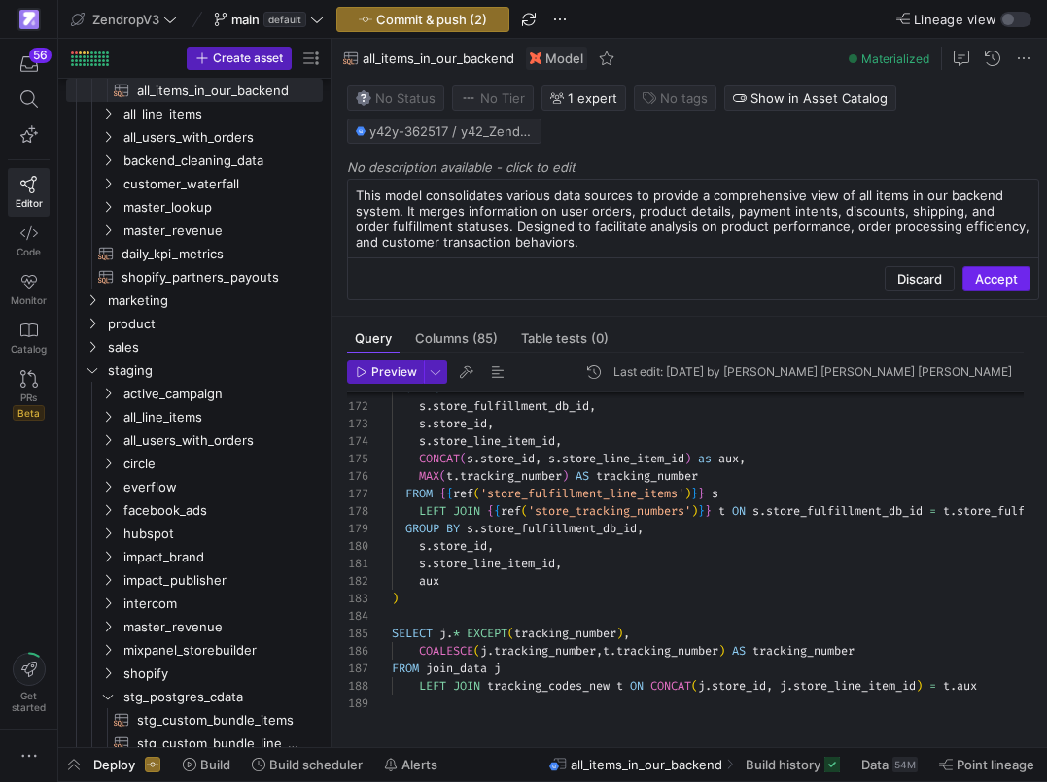
click at [993, 280] on span "Accept" at bounding box center [996, 279] width 43 height 16
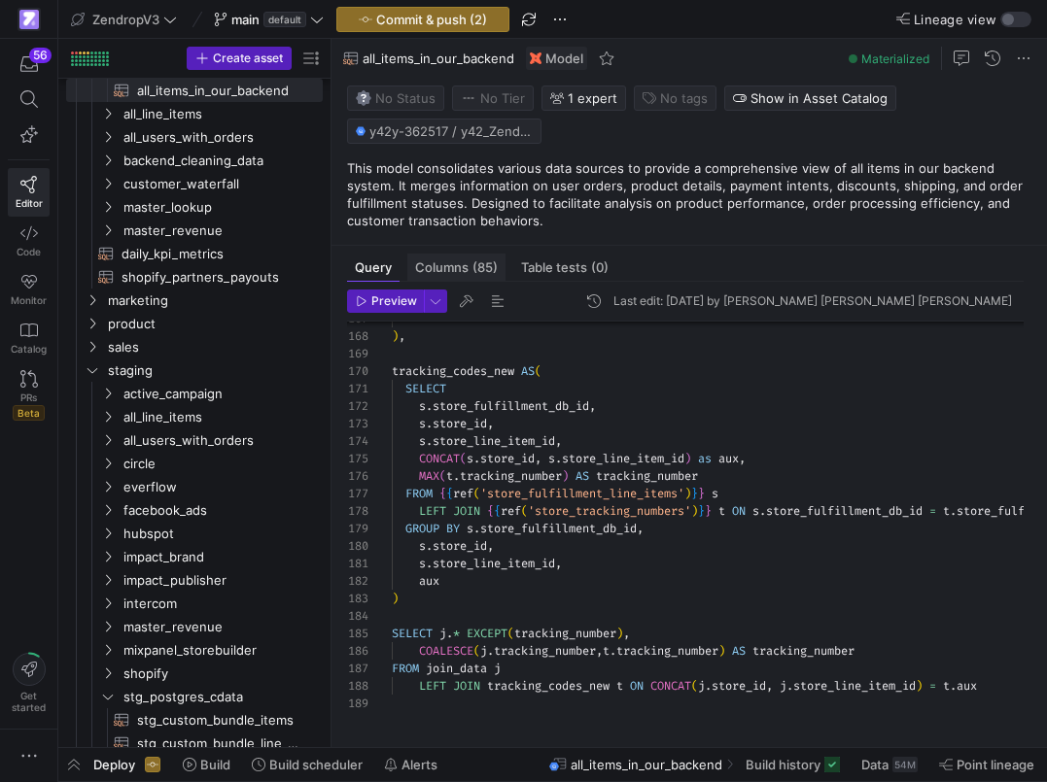
click at [471, 275] on div "Columns (85)" at bounding box center [456, 268] width 98 height 28
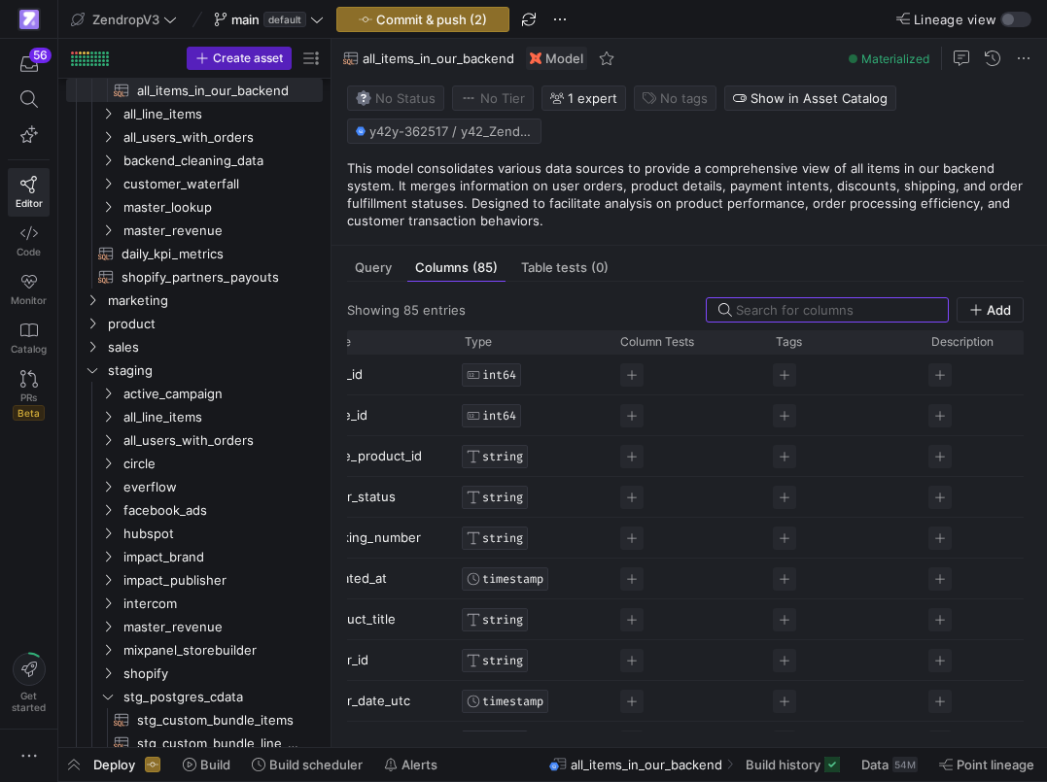
scroll to position [0, 64]
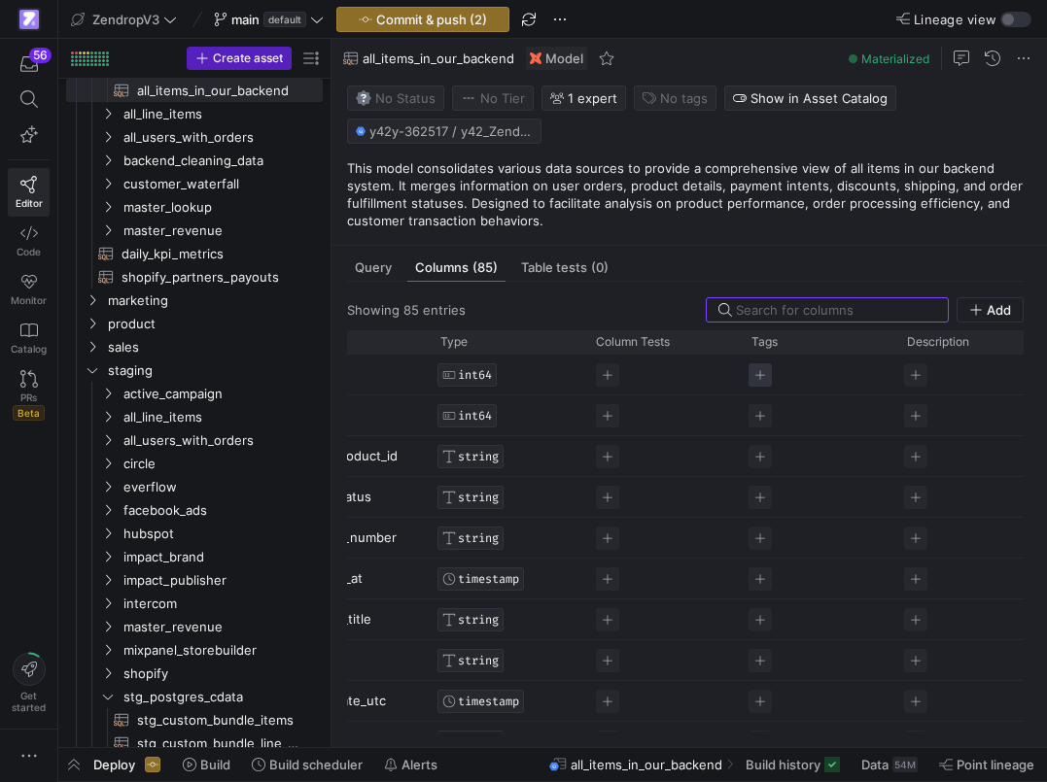
click at [769, 385] on span "Press SPACE to select this row." at bounding box center [759, 374] width 23 height 23
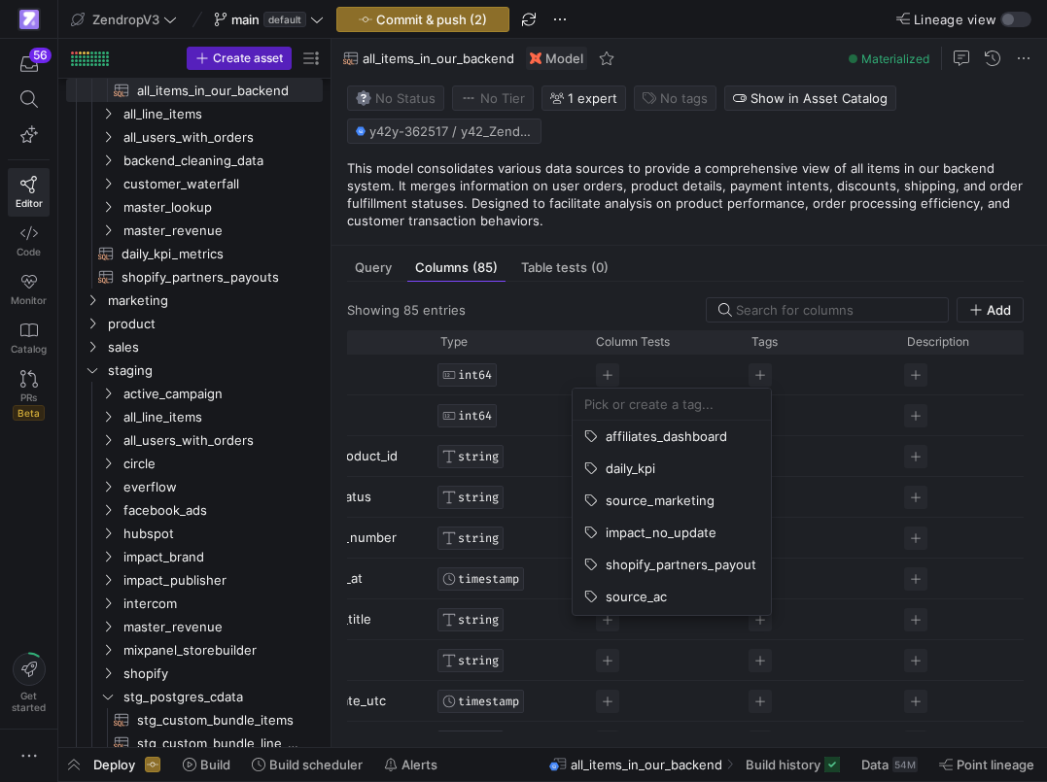
click at [806, 376] on div at bounding box center [523, 391] width 1047 height 782
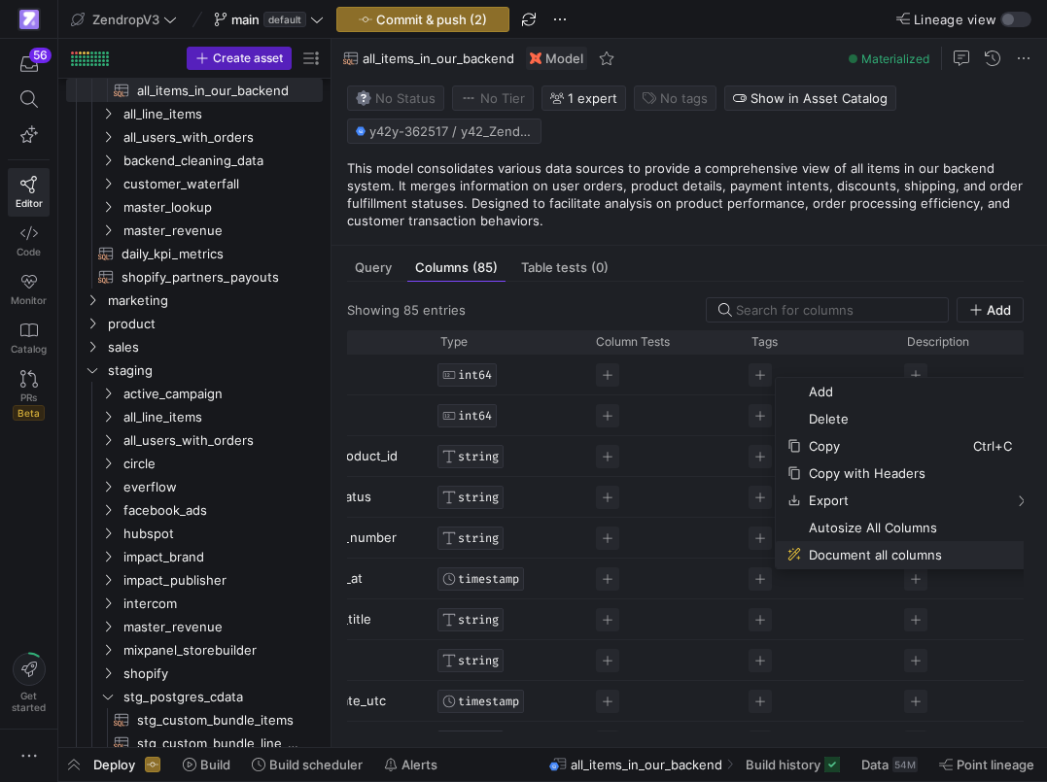
click at [839, 549] on span "Document all columns" at bounding box center [887, 554] width 172 height 27
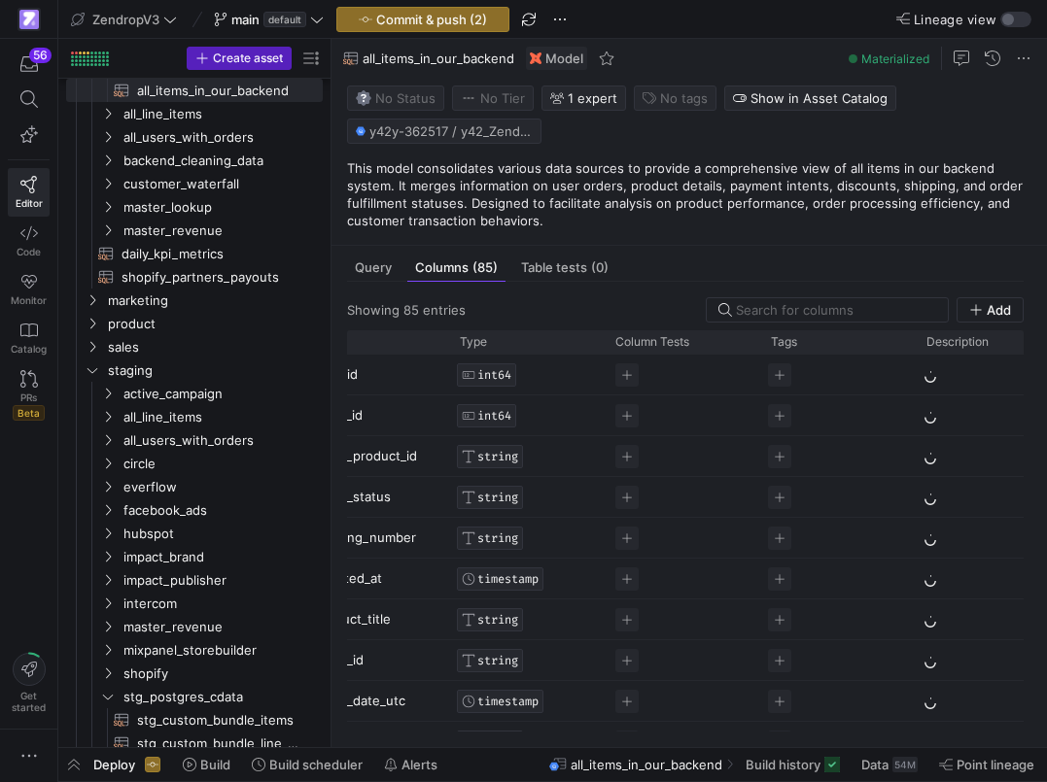
scroll to position [0, 0]
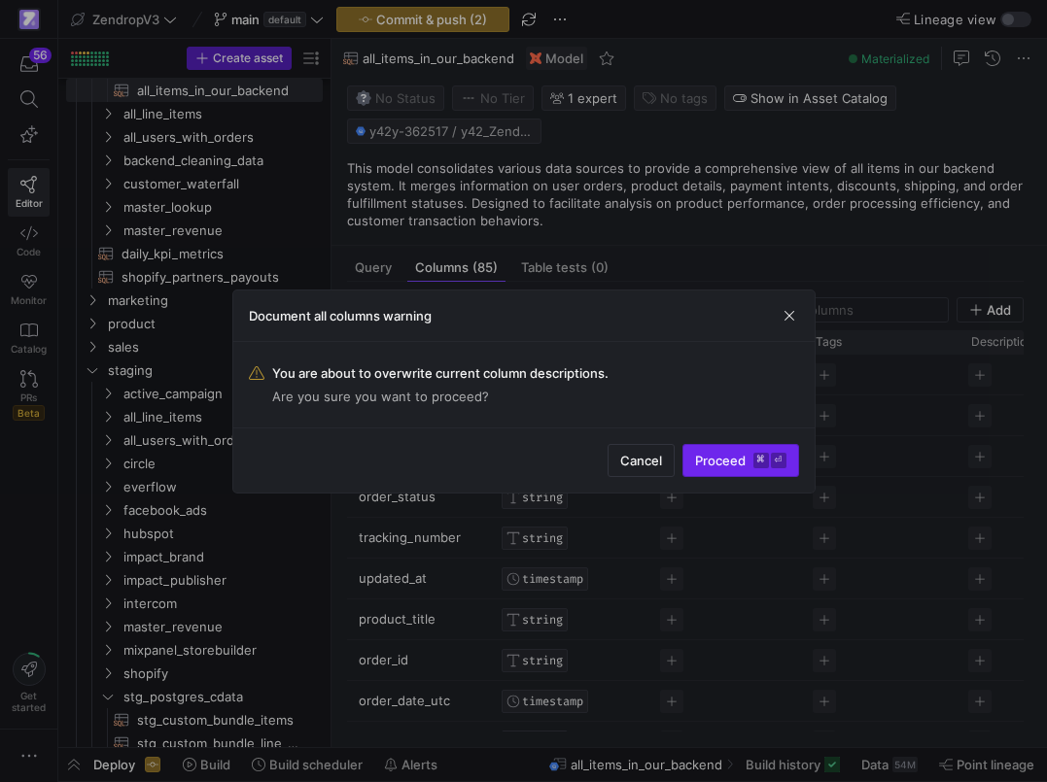
click at [723, 465] on span "Proceed ⌘ ⏎" at bounding box center [740, 461] width 91 height 16
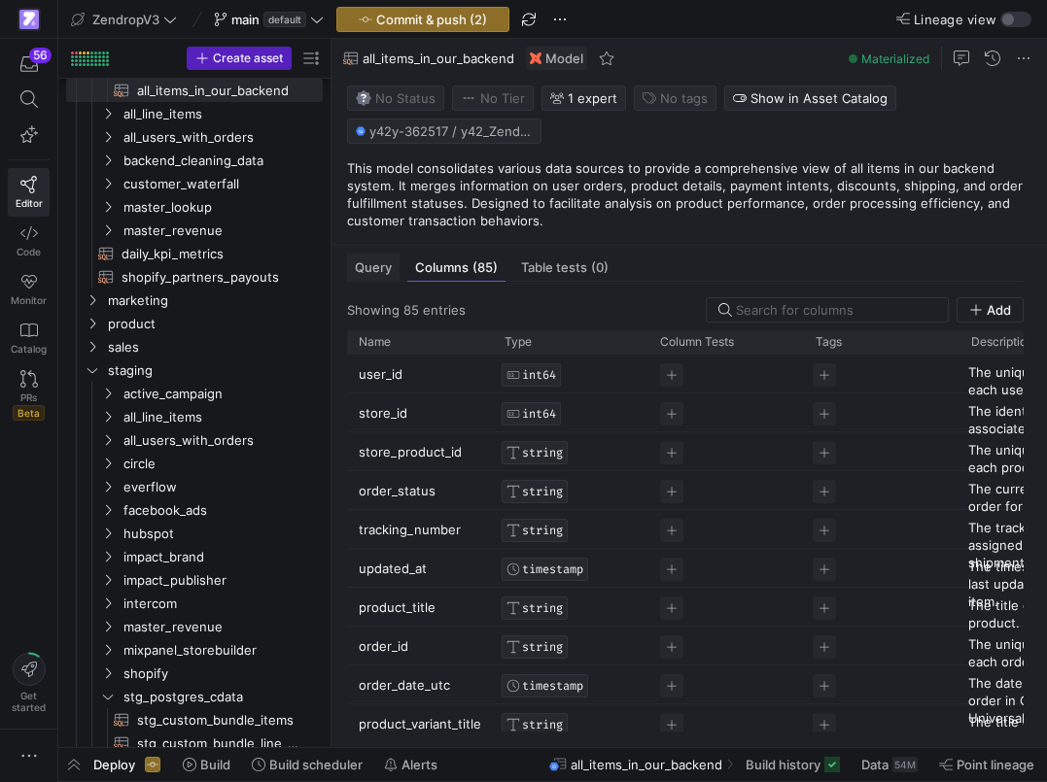
click at [390, 268] on span "Query" at bounding box center [373, 267] width 37 height 13
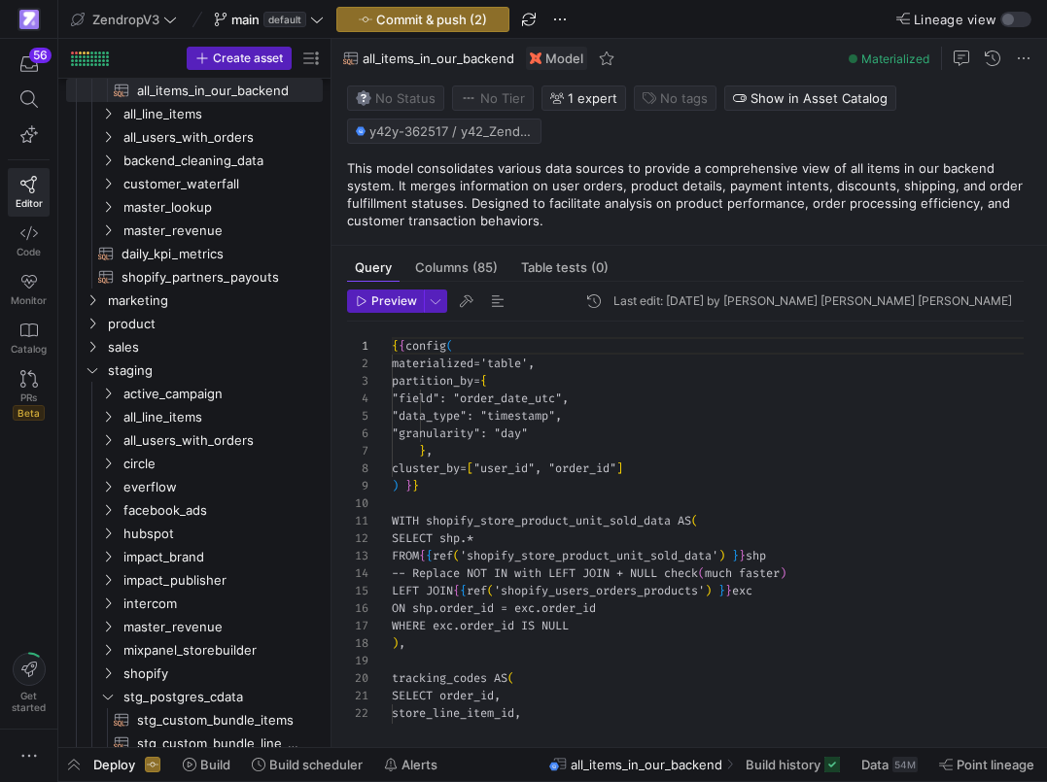
scroll to position [175, 0]
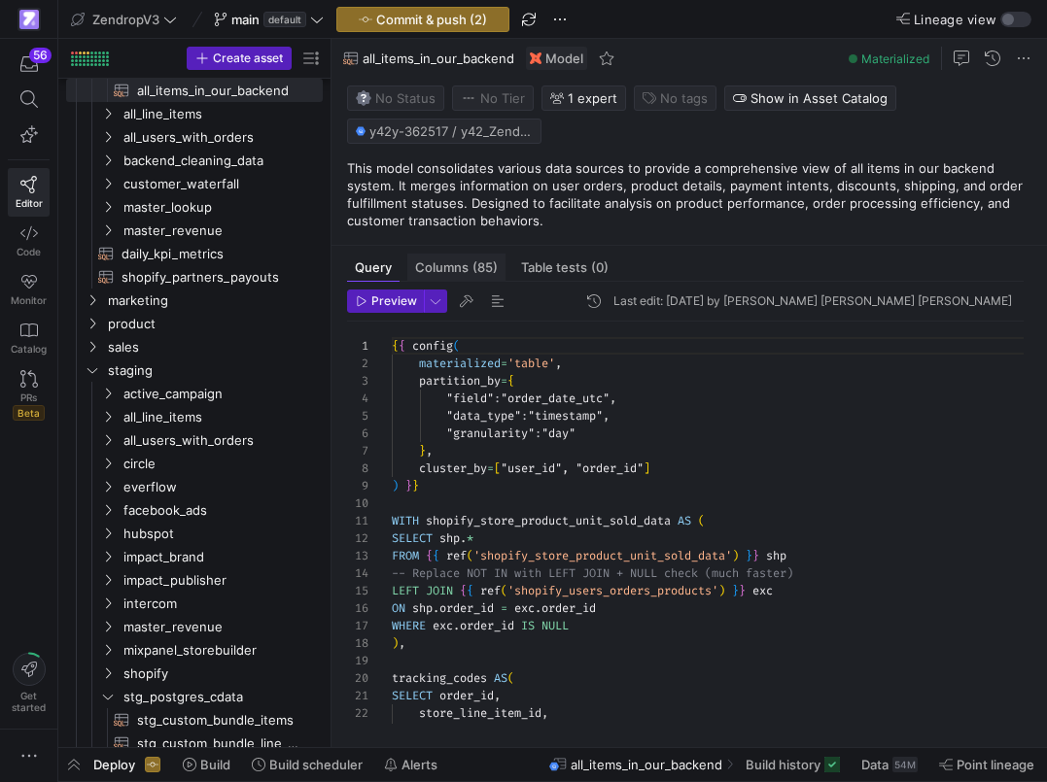
click at [441, 274] on span "Columns (85)" at bounding box center [456, 267] width 83 height 13
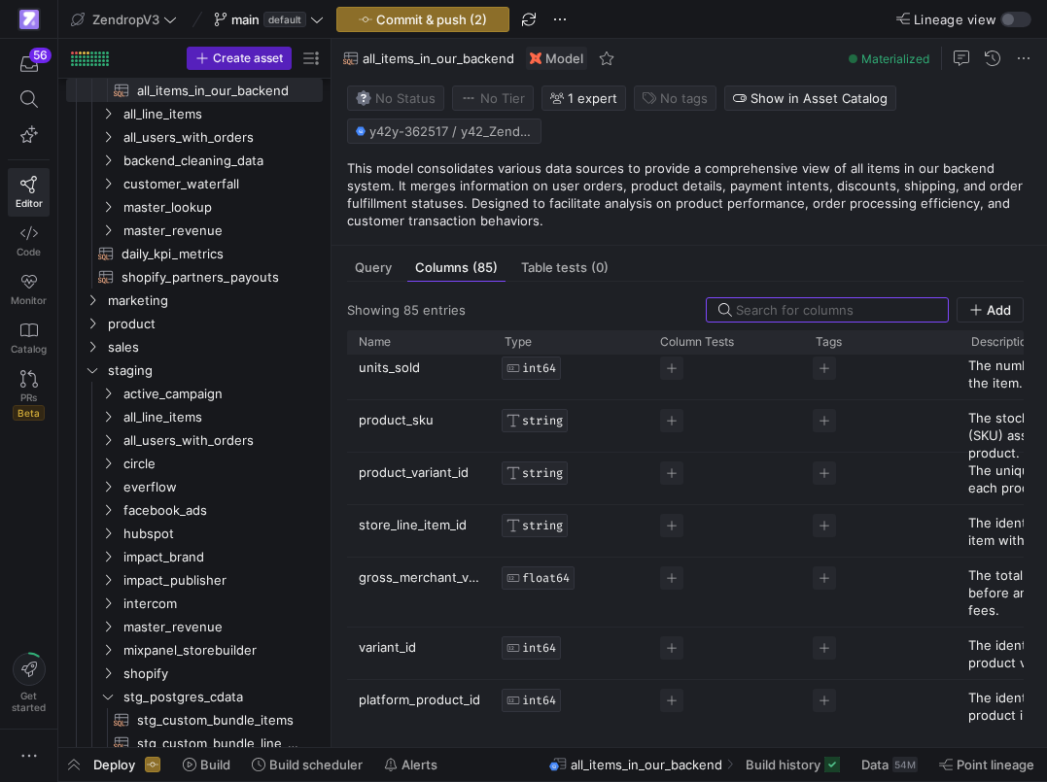
scroll to position [713, 0]
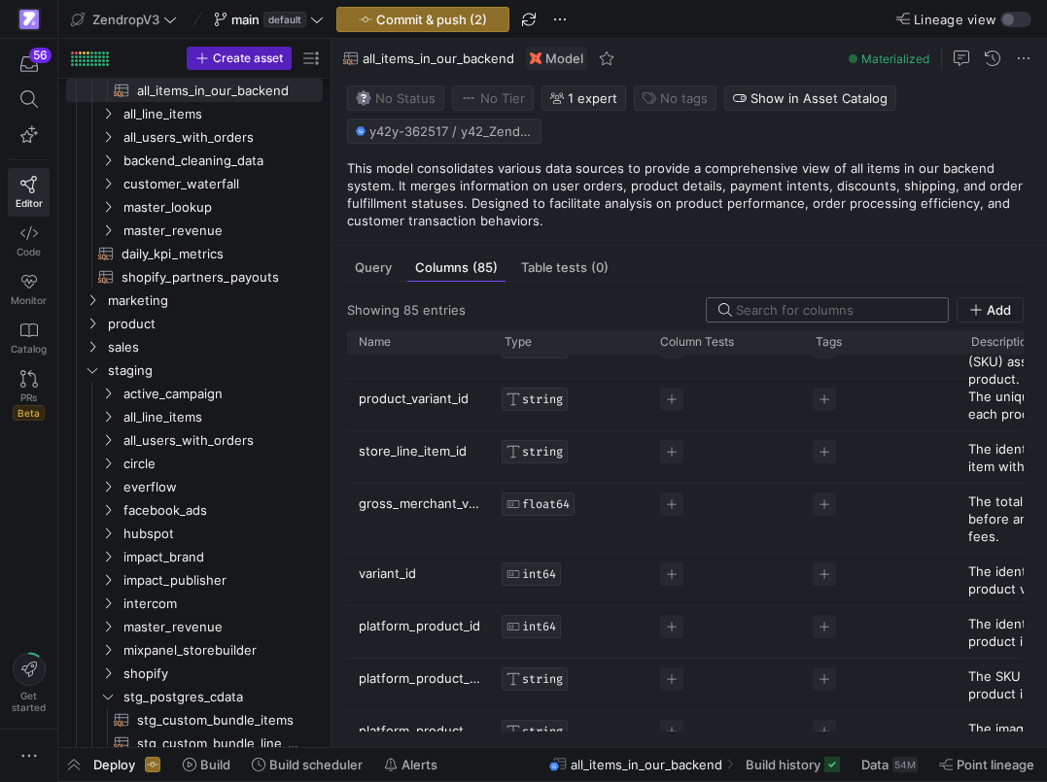
click at [845, 314] on input at bounding box center [836, 310] width 200 height 16
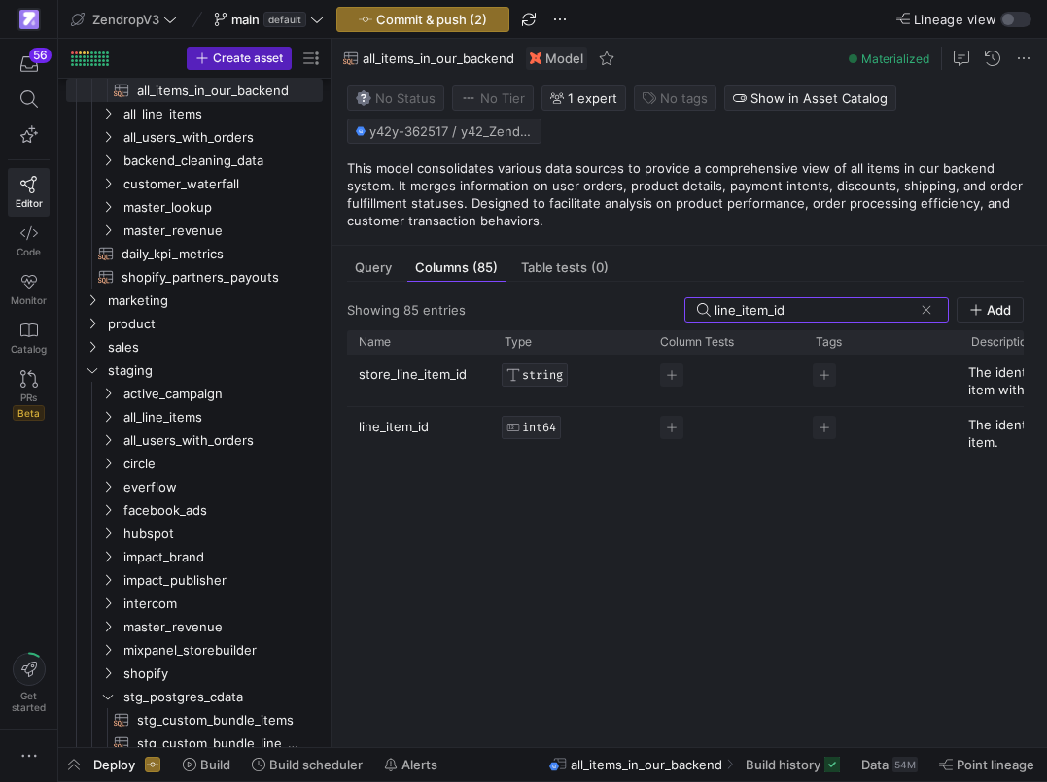
type input "line_item_id"
click at [373, 425] on p "line_item_id" at bounding box center [420, 433] width 122 height 50
click at [373, 425] on input "line_item_id" at bounding box center [410, 426] width 103 height 37
click at [422, 378] on p "store_line_item_id" at bounding box center [420, 381] width 122 height 50
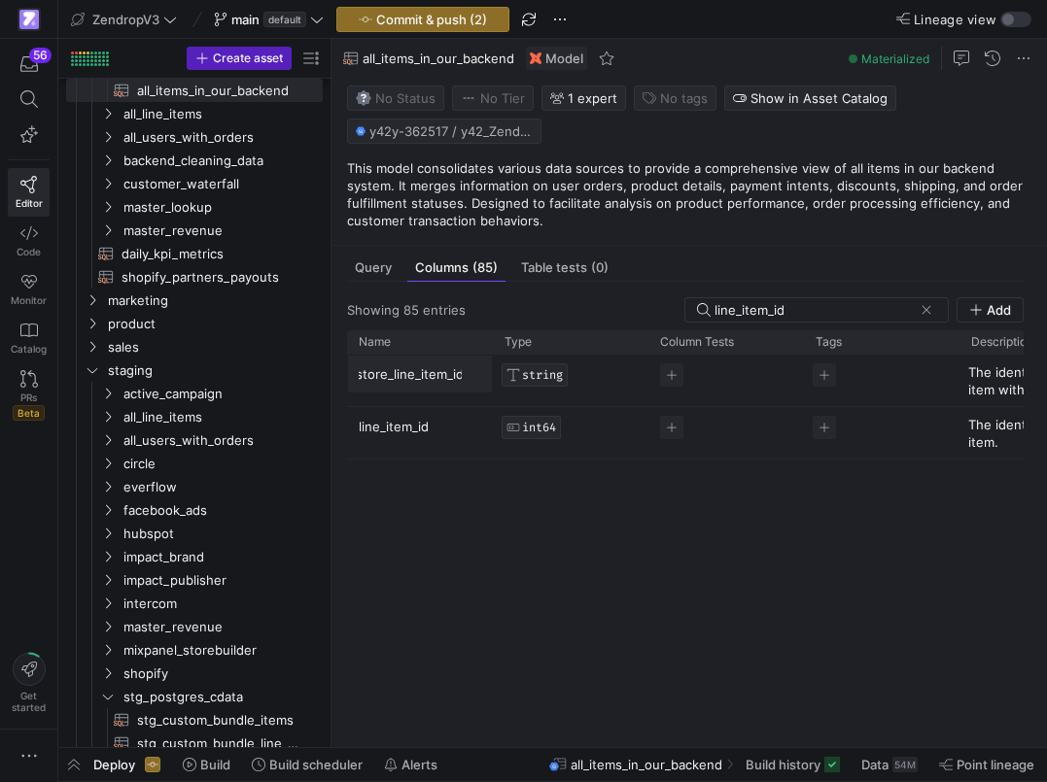
click at [422, 378] on input "store_line_item_id" at bounding box center [410, 374] width 103 height 37
click at [370, 272] on span "Query" at bounding box center [373, 267] width 37 height 13
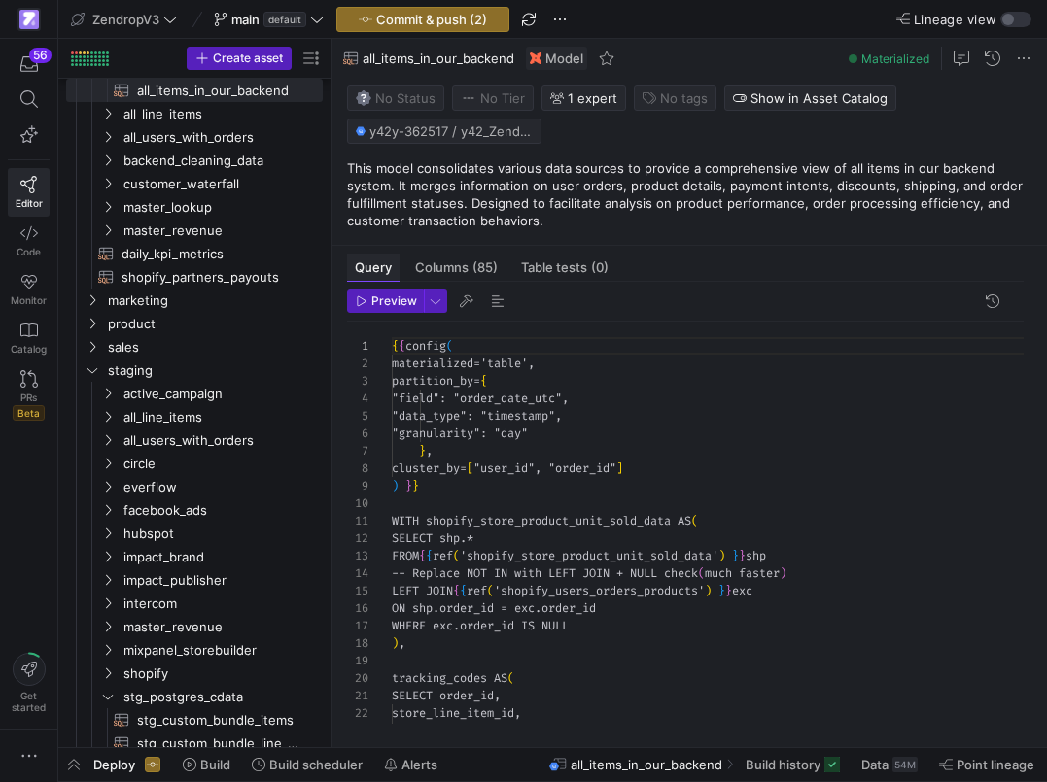
scroll to position [175, 0]
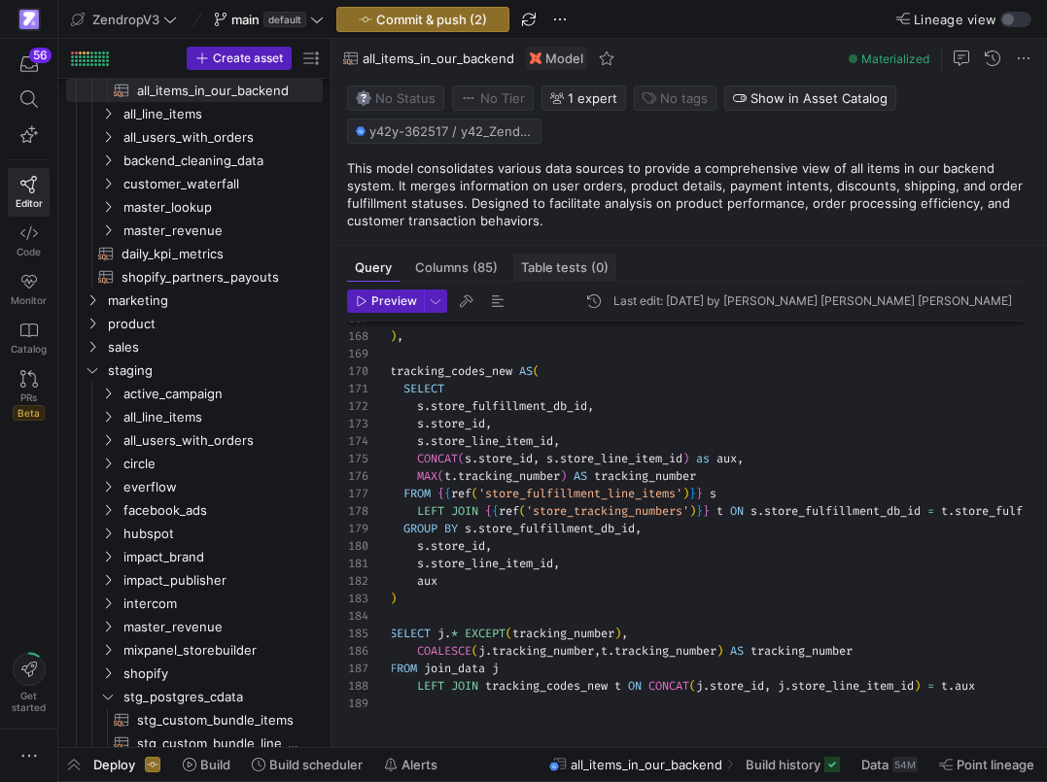
click at [557, 259] on div "Table tests (0)" at bounding box center [564, 268] width 103 height 28
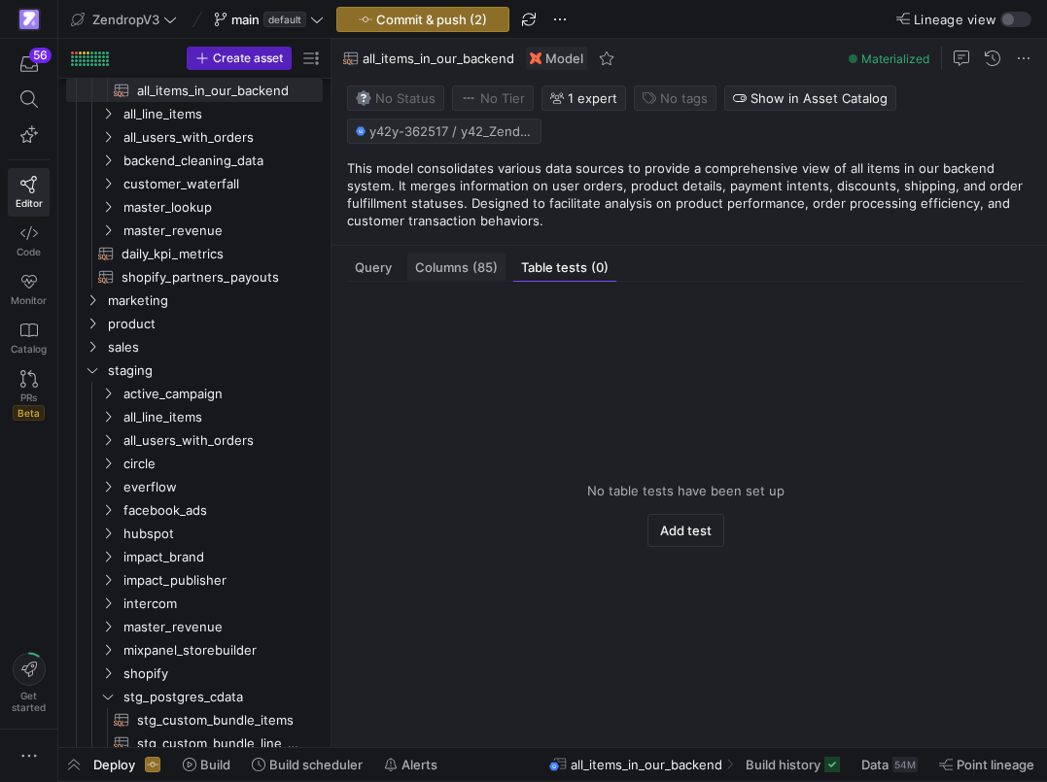
click at [475, 264] on span "(85)" at bounding box center [484, 267] width 25 height 13
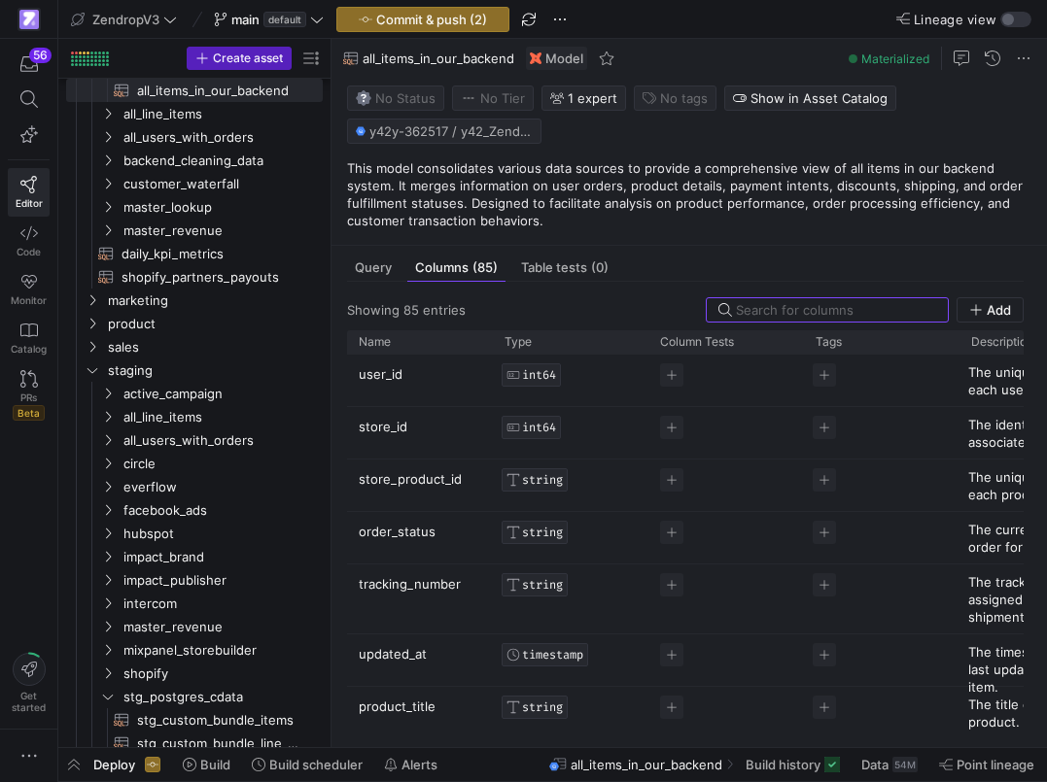
click at [602, 330] on y42-list-view "Showing 85 entries Add Drag here to set row groups Drag here to set column labe…" at bounding box center [685, 514] width 676 height 434
click at [569, 262] on span "Table tests (0)" at bounding box center [564, 267] width 87 height 13
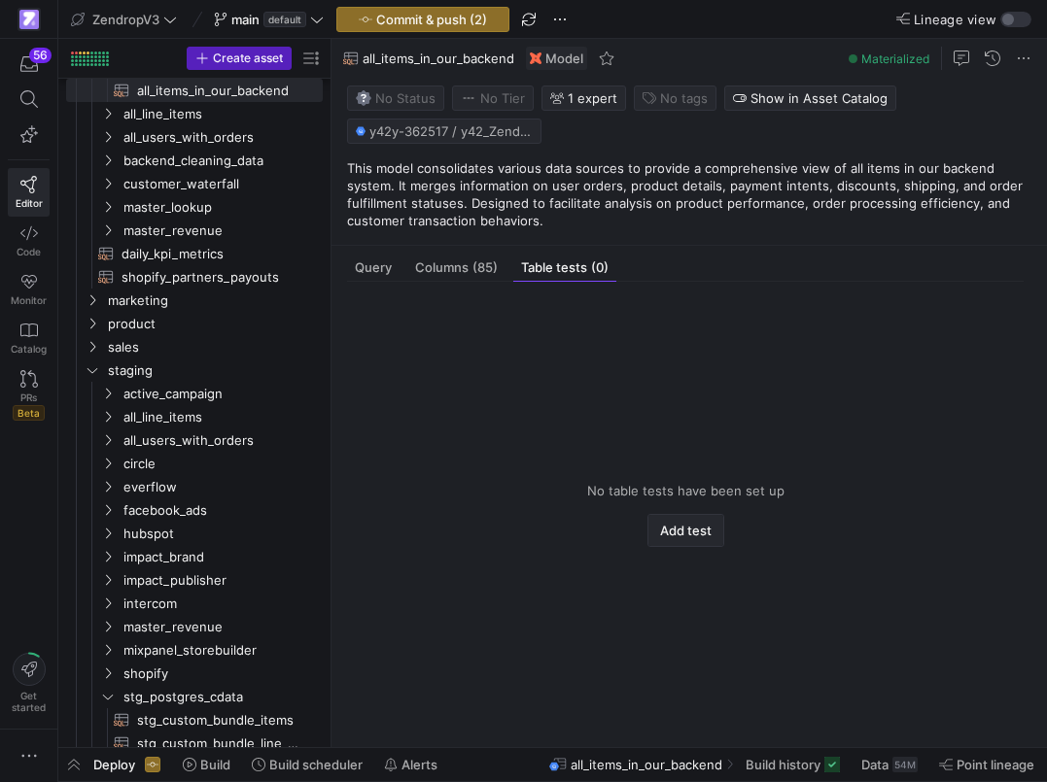
click at [676, 533] on span "Add test" at bounding box center [686, 531] width 52 height 16
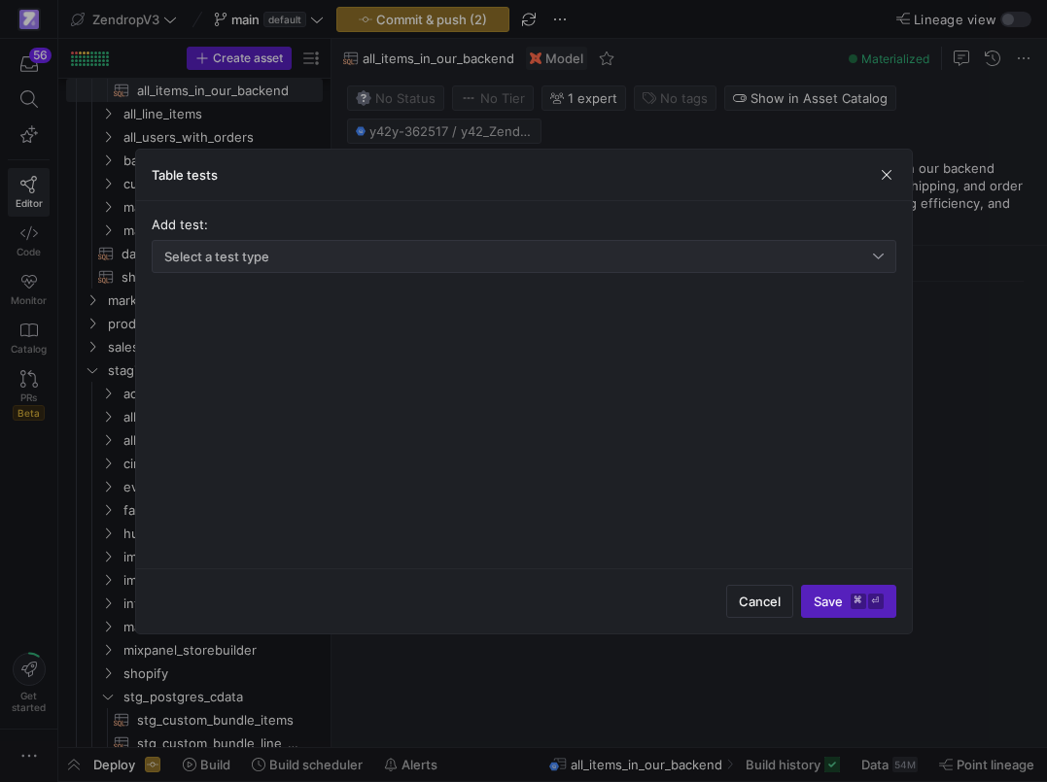
click at [469, 246] on div "Select a test type" at bounding box center [523, 256] width 719 height 31
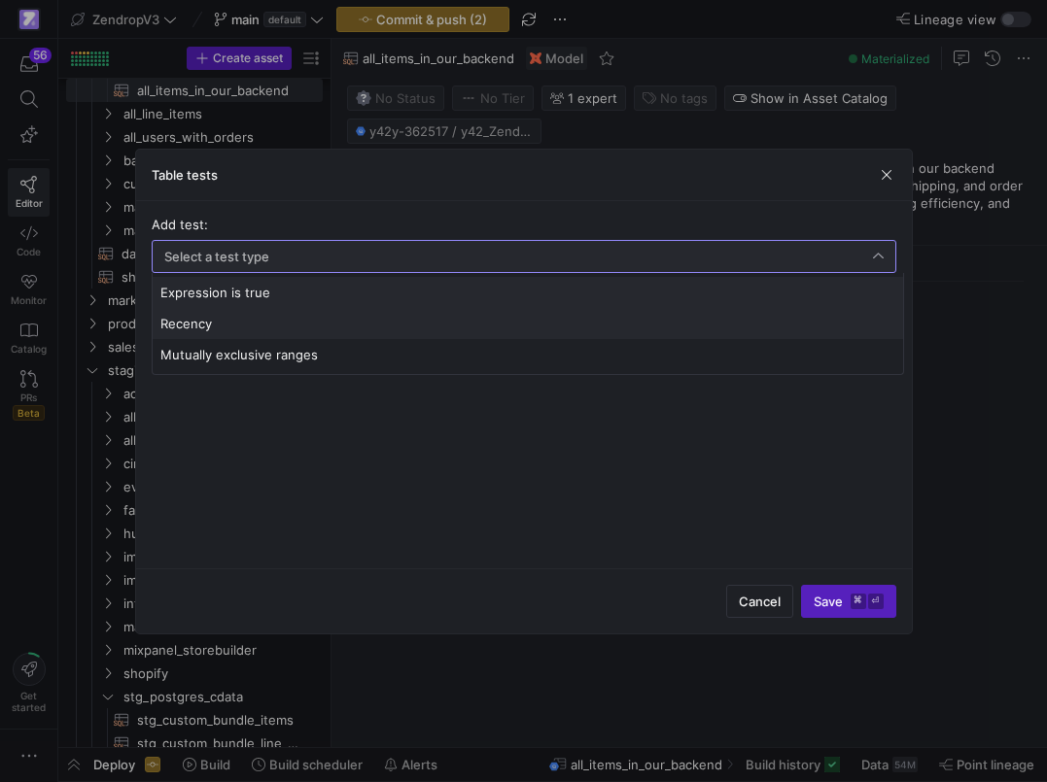
click at [409, 325] on span "Recency" at bounding box center [527, 324] width 735 height 16
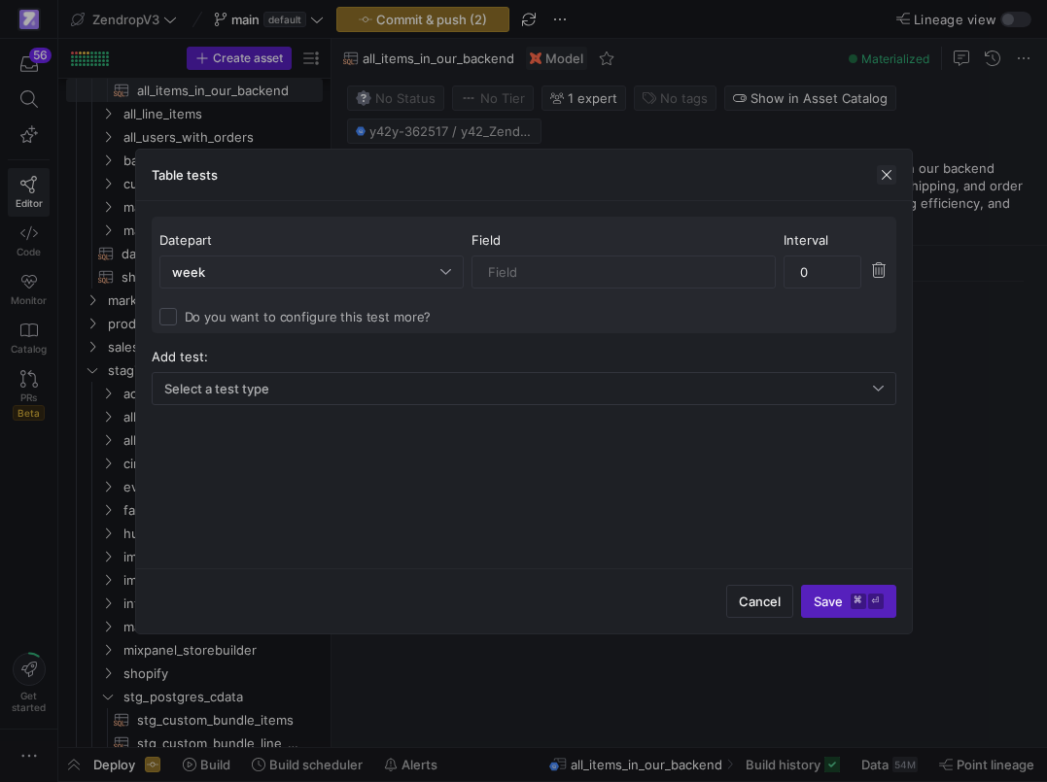
click at [877, 182] on span "button" at bounding box center [886, 174] width 19 height 19
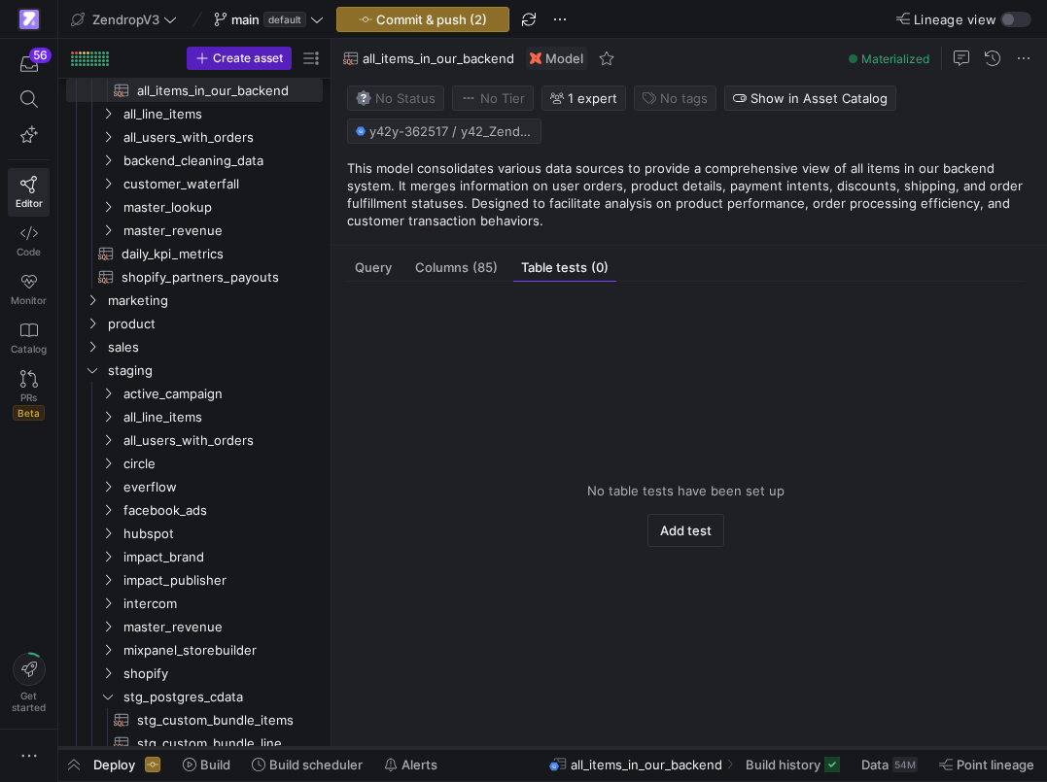
click at [438, 20] on span "Commit & push (2)" at bounding box center [431, 20] width 111 height 16
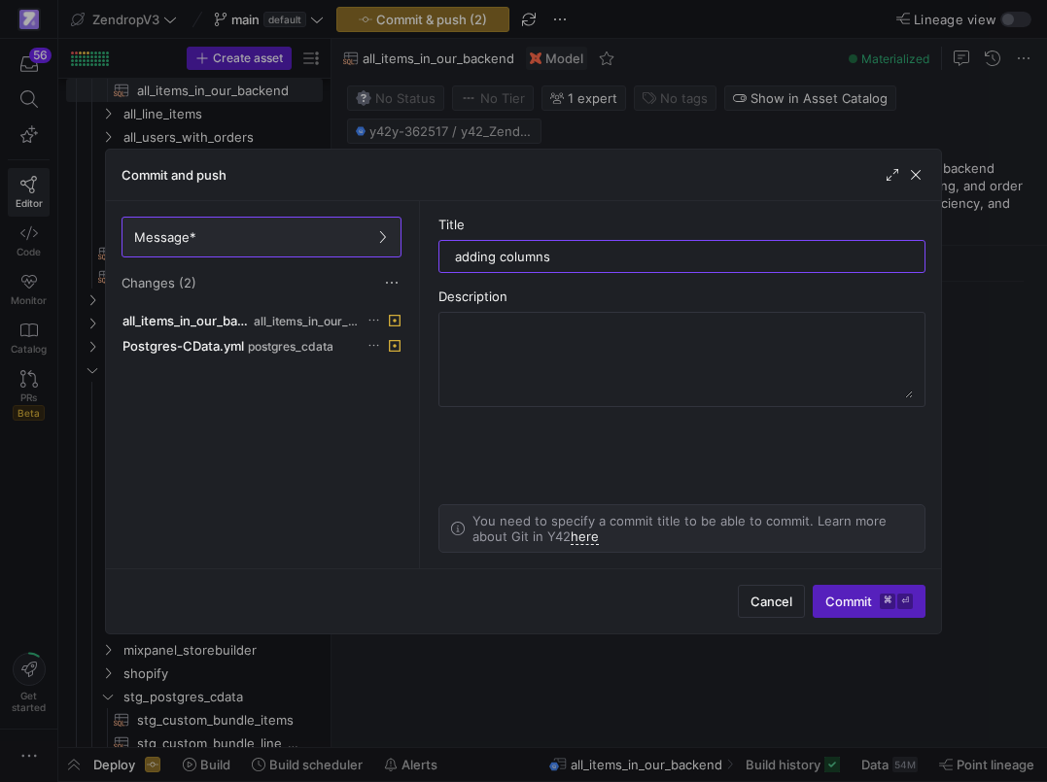
type input "adding columns"
